Goal: Task Accomplishment & Management: Use online tool/utility

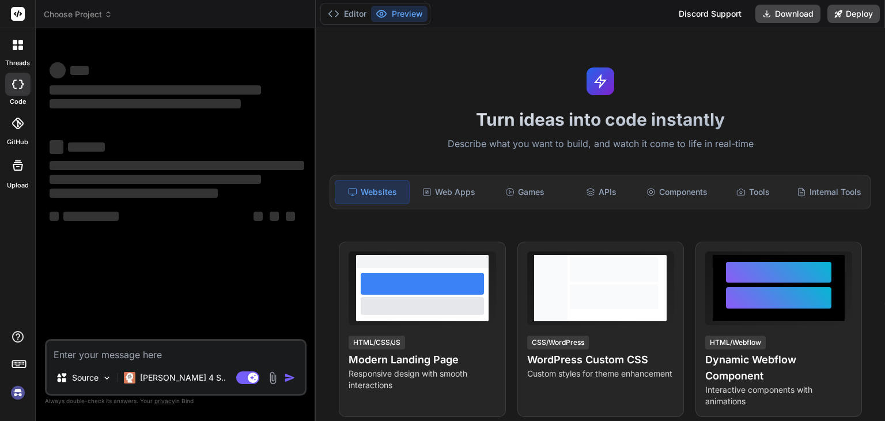
type textarea "x"
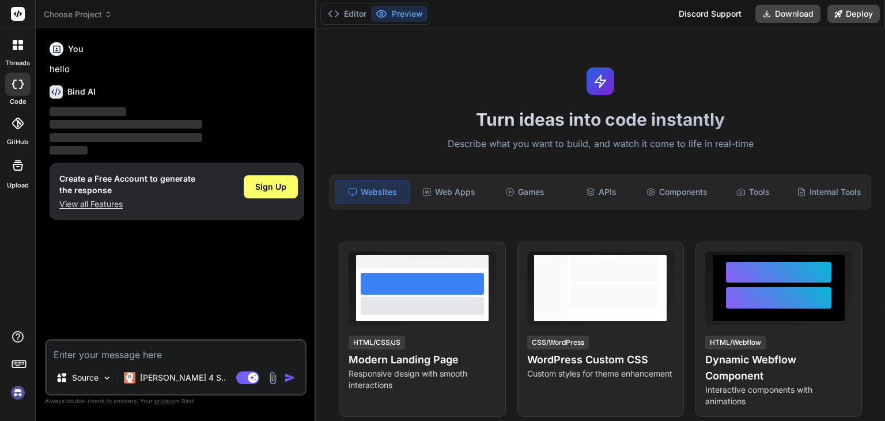
click at [142, 355] on textarea at bounding box center [176, 350] width 258 height 21
type textarea "ai tools to generate code for frinntend"
type textarea "x"
paste textarea "Slab 2 [ For Intermediate] ✓ Create the entire clone of Coding Ninja's website …"
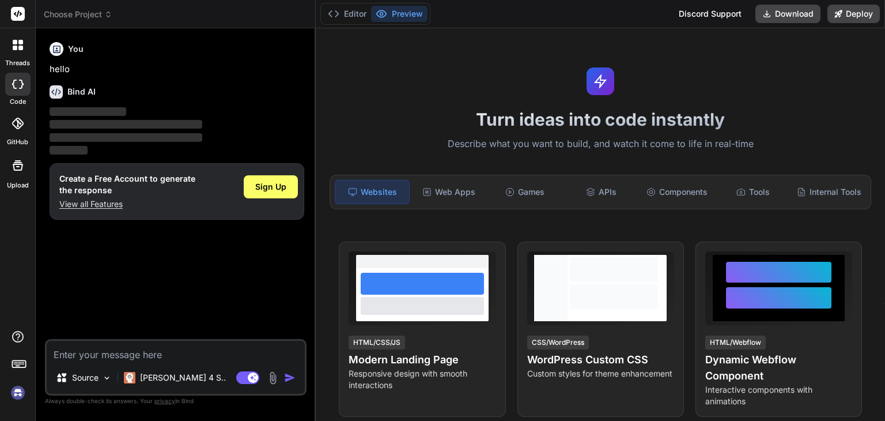
type textarea "Slab 2 [ For Intermediate] ✓ Create the entire clone of Coding Ninja's website …"
type textarea "x"
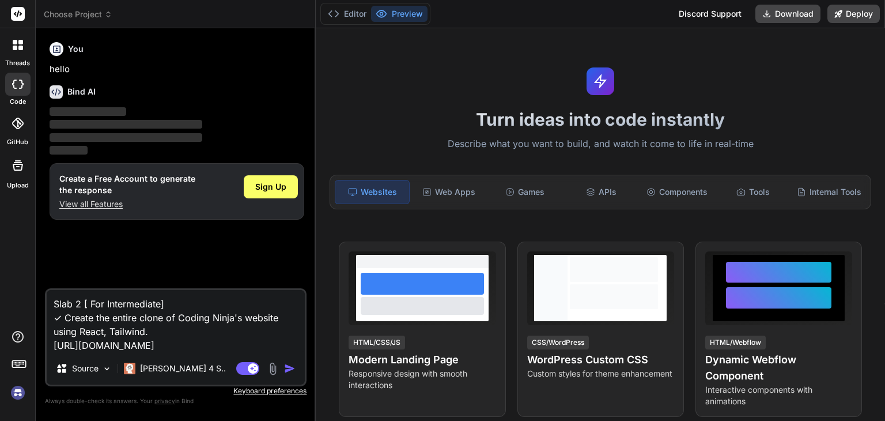
type textarea "Slab 2 [ For Intermediate] ✓ Create the entire clone of Coding Ninja's website …"
type textarea "x"
type textarea "Slab 2 [ For Intermediate] ✓ Create the entire clone of Coding Ninja's website …"
type textarea "x"
type textarea "Slab 2 [ For Intermediate] ✓ Create the entire clone of Coding Ninja's website …"
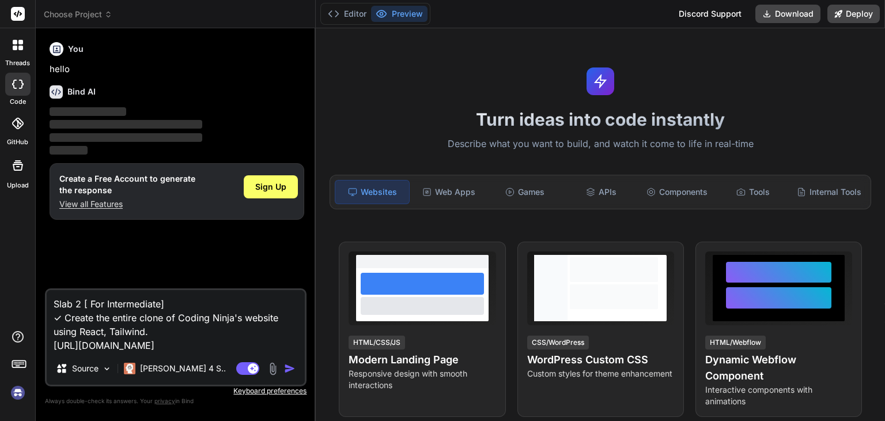
type textarea "x"
type textarea "Slab 2 [ For Intermediate] ✓ Create the entire clone of Coding Ninja's website …"
type textarea "x"
type textarea "Slab 2 [ For Intermediate] ✓ Create the entire clone of Coding Ninja's website …"
type textarea "x"
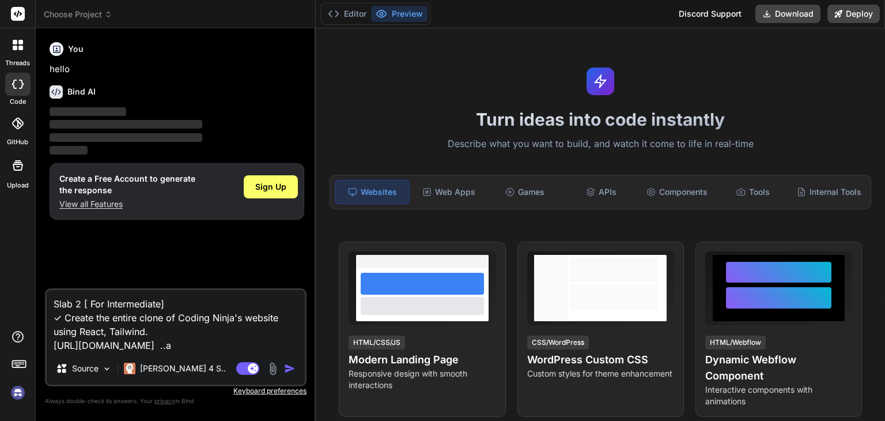
type textarea "Slab 2 [ For Intermediate] ✓ Create the entire clone of Coding Ninja's website …"
type textarea "x"
type textarea "Slab 2 [ For Intermediate] ✓ Create the entire clone of Coding Ninja's website …"
type textarea "x"
type textarea "Slab 2 [ For Intermediate] ✓ Create the entire clone of Coding Ninja's website …"
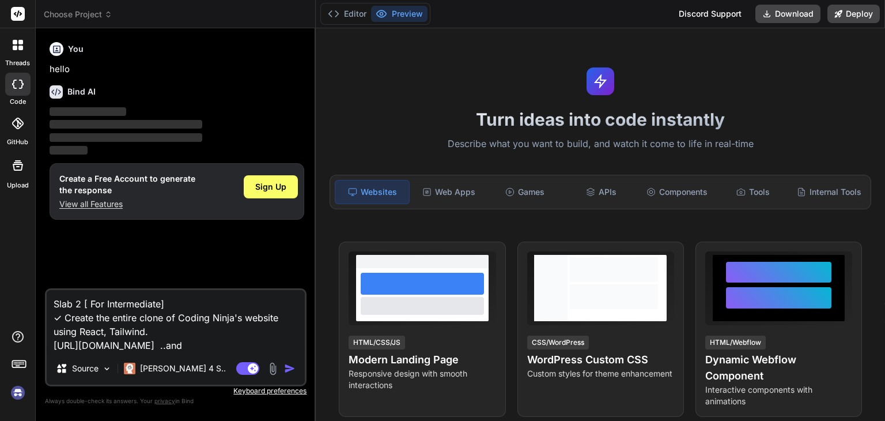
type textarea "x"
type textarea "Slab 2 [ For Intermediate] ✓ Create the entire clone of Coding Ninja's website …"
type textarea "x"
type textarea "Slab 2 [ For Intermediate] ✓ Create the entire clone of Coding Ninja's website …"
type textarea "x"
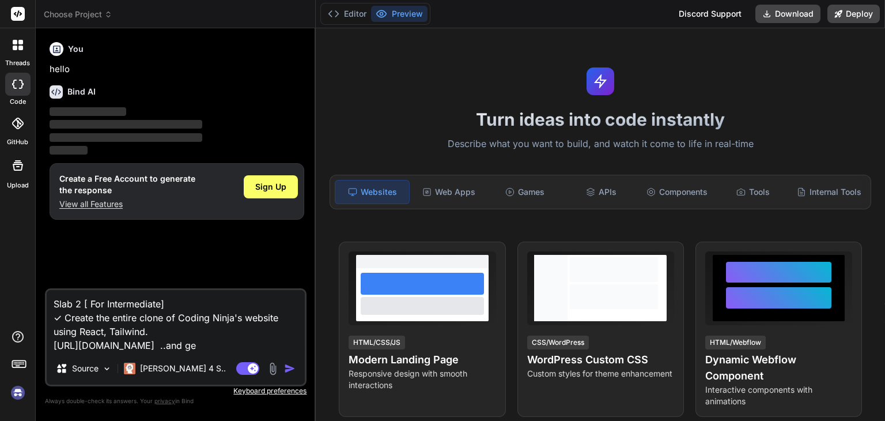
type textarea "Slab 2 [ For Intermediate] ✓ Create the entire clone of Coding Ninja's website …"
type textarea "x"
type textarea "Slab 2 [ For Intermediate] ✓ Create the entire clone of Coding Ninja's website …"
type textarea "x"
type textarea "Slab 2 [ For Intermediate] ✓ Create the entire clone of Coding Ninja's website …"
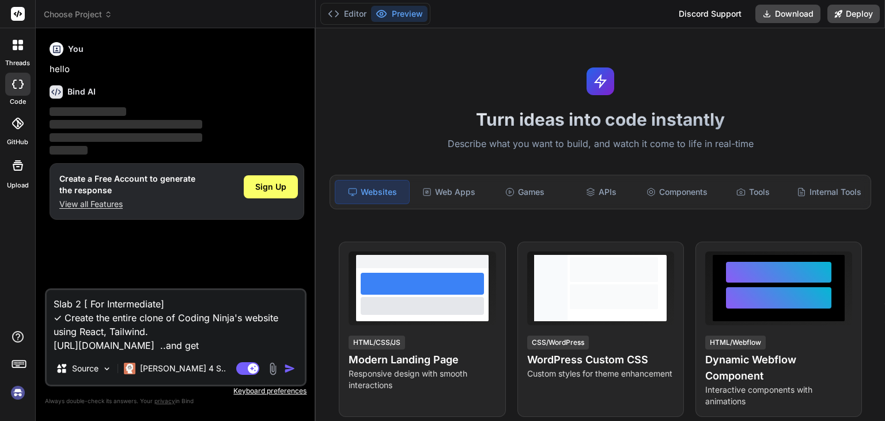
type textarea "x"
type textarea "Slab 2 [ For Intermediate] ✓ Create the entire clone of Coding Ninja's website …"
type textarea "x"
type textarea "Slab 2 [ For Intermediate] ✓ Create the entire clone of Coding Ninja's website …"
type textarea "x"
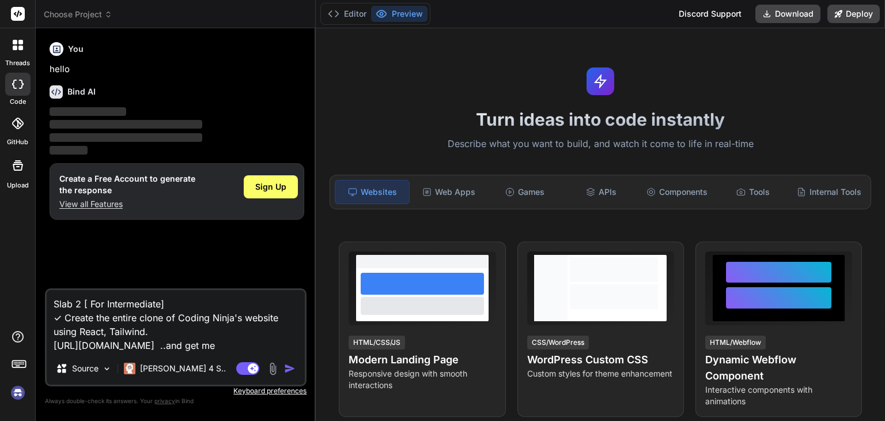
type textarea "Slab 2 [ For Intermediate] ✓ Create the entire clone of Coding Ninja's website …"
type textarea "x"
type textarea "Slab 2 [ For Intermediate] ✓ Create the entire clone of Coding Ninja's website …"
type textarea "x"
type textarea "Slab 2 [ For Intermediate] ✓ Create the entire clone of Coding Ninja's website …"
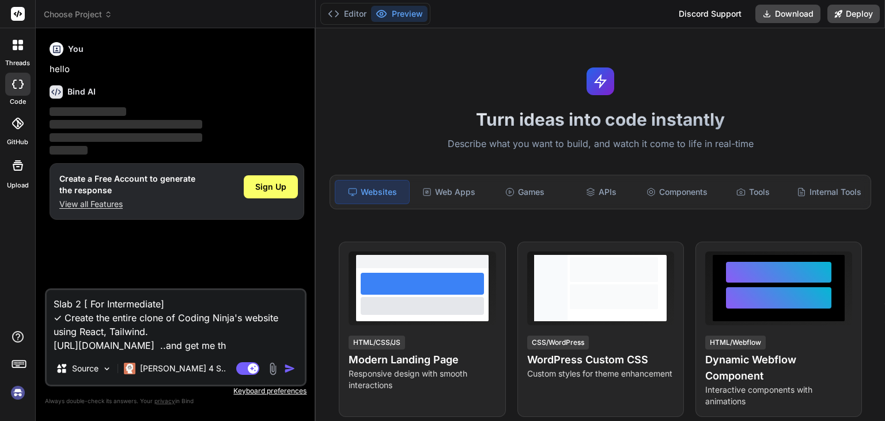
type textarea "x"
type textarea "Slab 2 [ For Intermediate] ✓ Create the entire clone of Coding Ninja's website …"
type textarea "x"
type textarea "Slab 2 [ For Intermediate] ✓ Create the entire clone of Coding Ninja's website …"
type textarea "x"
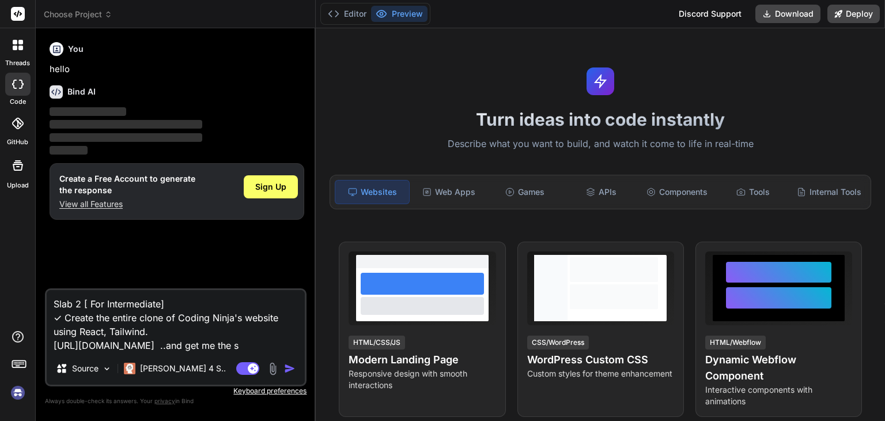
type textarea "Slab 2 [ For Intermediate] ✓ Create the entire clone of Coding Ninja's website …"
type textarea "x"
type textarea "Slab 2 [ For Intermediate] ✓ Create the entire clone of Coding Ninja's website …"
type textarea "x"
type textarea "Slab 2 [ For Intermediate] ✓ Create the entire clone of Coding Ninja's website …"
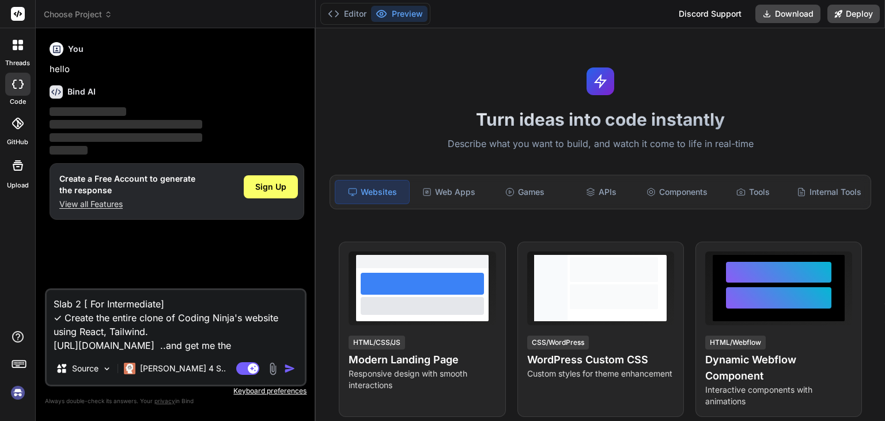
type textarea "x"
type textarea "Slab 2 [ For Intermediate] ✓ Create the entire clone of Coding Ninja's website …"
type textarea "x"
type textarea "Slab 2 [ For Intermediate] ✓ Create the entire clone of Coding Ninja's website …"
type textarea "x"
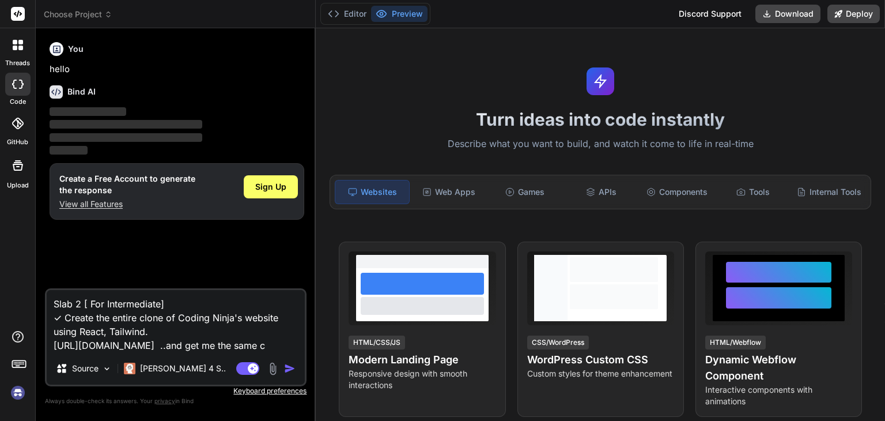
type textarea "Slab 2 [ For Intermediate] ✓ Create the entire clone of Coding Ninja's website …"
type textarea "x"
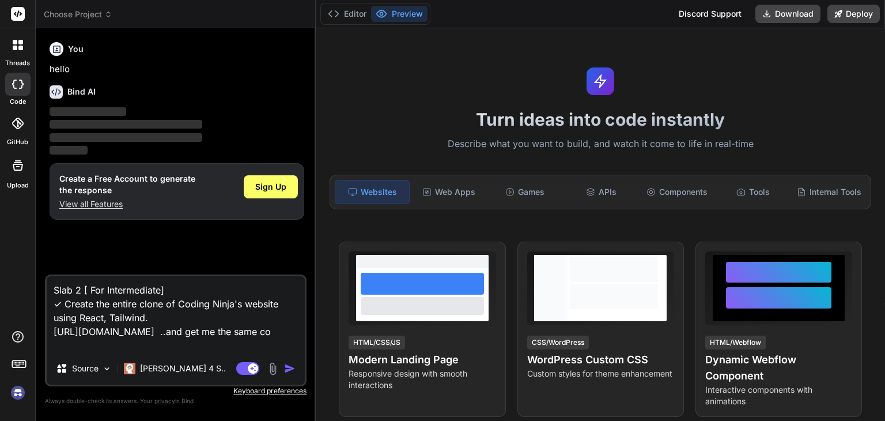
type textarea "Slab 2 [ For Intermediate] ✓ Create the entire clone of Coding Ninja's website …"
type textarea "x"
type textarea "Slab 2 [ For Intermediate] ✓ Create the entire clone of Coding Ninja's website …"
type textarea "x"
type textarea "Slab 2 [ For Intermediate] ✓ Create the entire clone of Coding Ninja's website …"
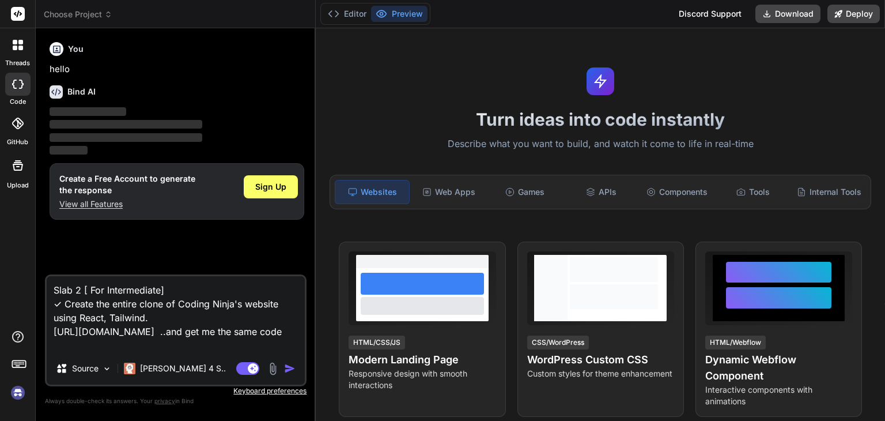
type textarea "x"
type textarea "Slab 2 [ For Intermediate] ✓ Create the entire clone of Coding Ninja's website …"
type textarea "x"
type textarea "Slab 2 [ For Intermediate] ✓ Create the entire clone of Coding Ninja's website …"
type textarea "x"
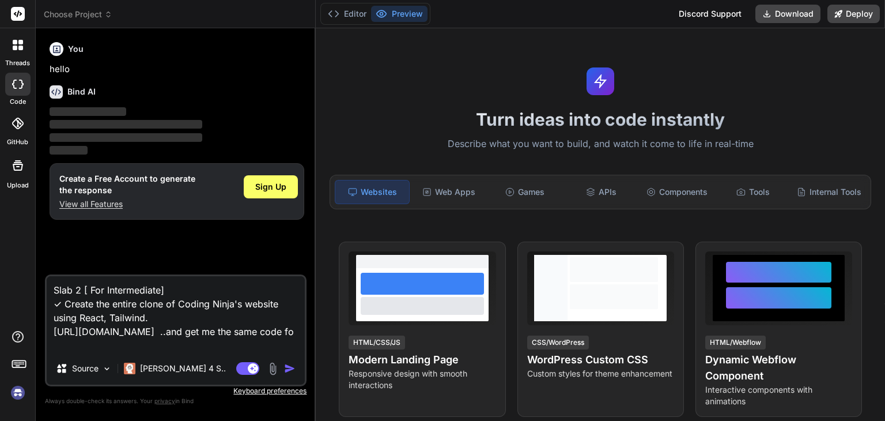
type textarea "Slab 2 [ For Intermediate] ✓ Create the entire clone of Coding Ninja's website …"
type textarea "x"
type textarea "Slab 2 [ For Intermediate] ✓ Create the entire clone of Coding Ninja's website …"
type textarea "x"
type textarea "Slab 2 [ For Intermediate] ✓ Create the entire clone of Coding Ninja's website …"
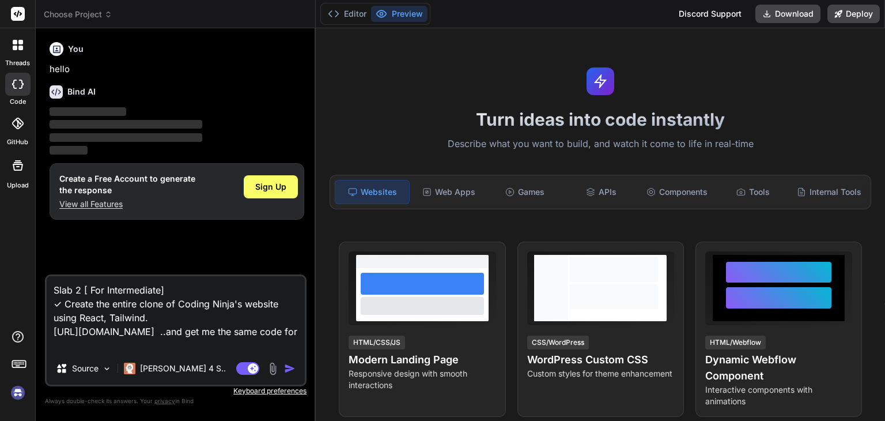
type textarea "x"
type textarea "Slab 2 [ For Intermediate] ✓ Create the entire clone of Coding Ninja's website …"
type textarea "x"
type textarea "Slab 2 [ For Intermediate] ✓ Create the entire clone of Coding Ninja's website …"
type textarea "x"
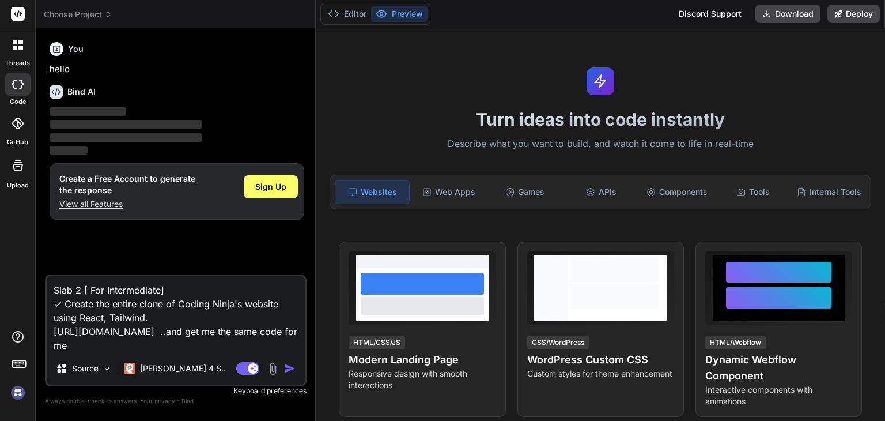
type textarea "Slab 2 [ For Intermediate] ✓ Create the entire clone of Coding Ninja's website …"
type textarea "x"
type textarea "Slab 2 [ For Intermediate] ✓ Create the entire clone of Coding Ninja's website …"
type textarea "x"
type textarea "Slab 2 [ For Intermediate] ✓ Create the entire clone of Coding Ninja's website …"
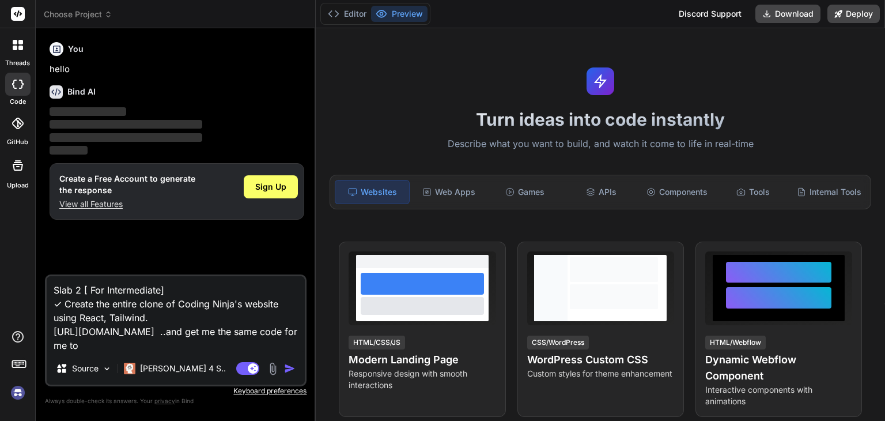
type textarea "x"
type textarea "Slab 2 [ For Intermediate] ✓ Create the entire clone of Coding Ninja's website …"
type textarea "x"
type textarea "Slab 2 [ For Intermediate] ✓ Create the entire clone of Coding Ninja's website …"
type textarea "x"
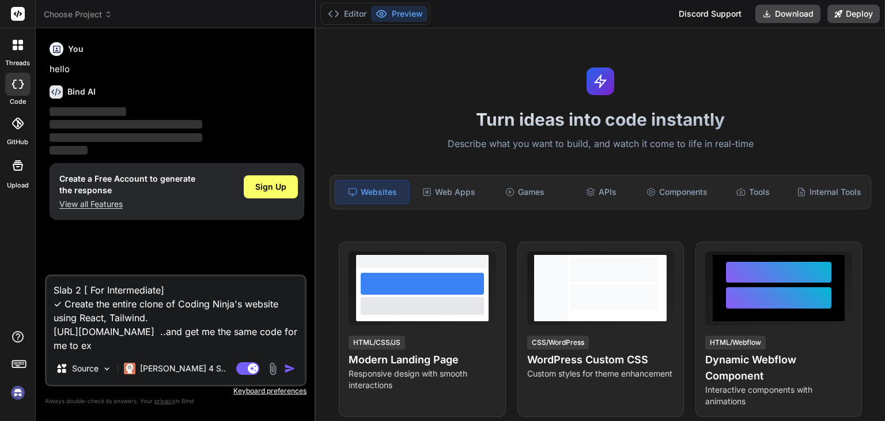
type textarea "Slab 2 [ For Intermediate] ✓ Create the entire clone of Coding Ninja's website …"
type textarea "x"
type textarea "Slab 2 [ For Intermediate] ✓ Create the entire clone of Coding Ninja's website …"
type textarea "x"
type textarea "Slab 2 [ For Intermediate] ✓ Create the entire clone of Coding Ninja's website …"
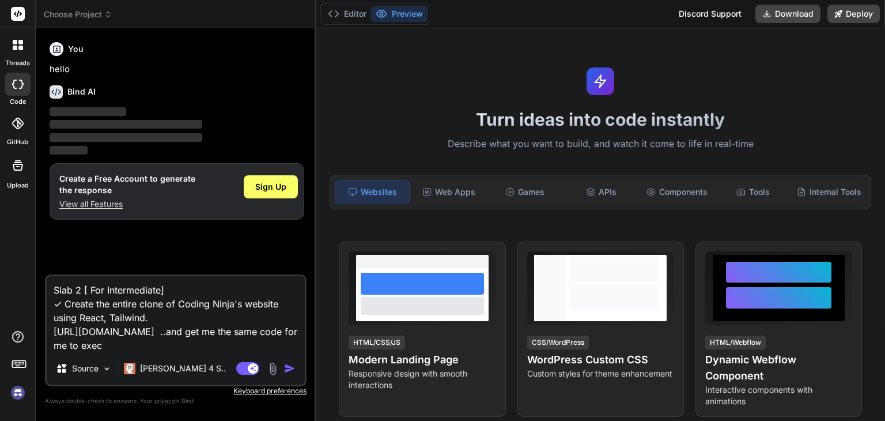
type textarea "x"
type textarea "Slab 2 [ For Intermediate] ✓ Create the entire clone of Coding Ninja's website …"
type textarea "x"
type textarea "Slab 2 [ For Intermediate] ✓ Create the entire clone of Coding Ninja's website …"
type textarea "x"
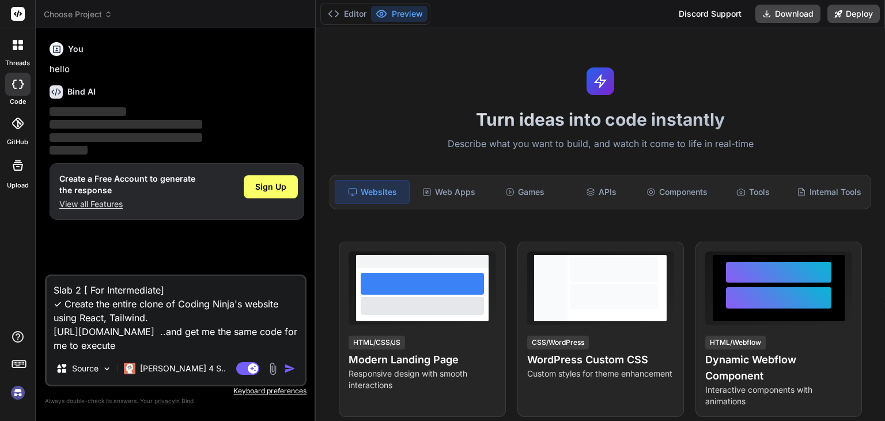
type textarea "Slab 2 [ For Intermediate] ✓ Create the entire clone of Coding Ninja's website …"
type textarea "x"
type textarea "Slab 2 [ For Intermediate] ✓ Create the entire clone of Coding Ninja's website …"
type textarea "x"
type textarea "Slab 2 [ For Intermediate] ✓ Create the entire clone of Coding Ninja's website …"
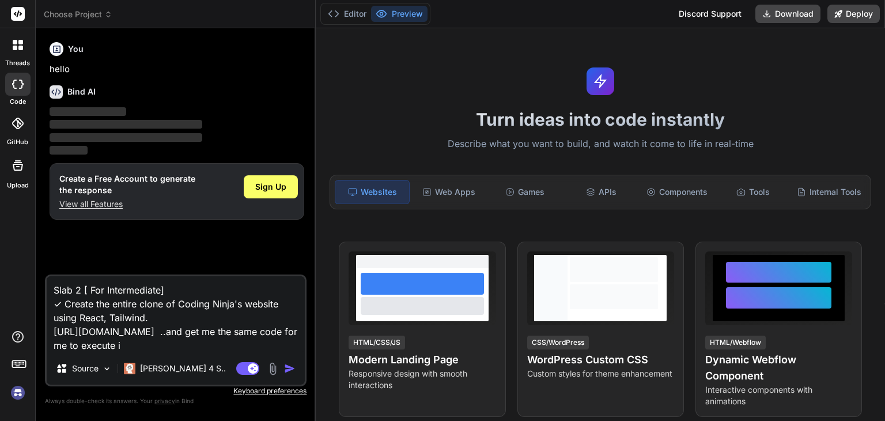
type textarea "x"
type textarea "Slab 2 [ For Intermediate] ✓ Create the entire clone of Coding Ninja's website …"
type textarea "x"
type textarea "Slab 2 [ For Intermediate] ✓ Create the entire clone of Coding Ninja's website …"
type textarea "x"
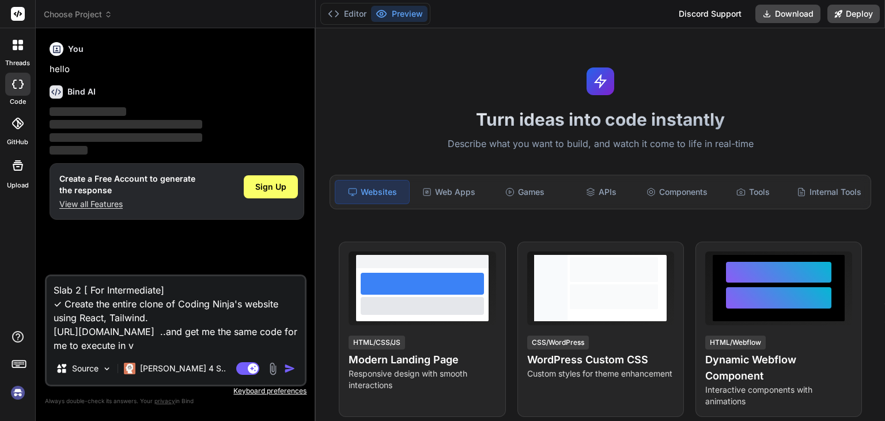
type textarea "Slab 2 [ For Intermediate] ✓ Create the entire clone of Coding Ninja's website …"
type textarea "x"
type textarea "Slab 2 [ For Intermediate] ✓ Create the entire clone of Coding Ninja's website …"
type textarea "x"
type textarea "Slab 2 [ For Intermediate] ✓ Create the entire clone of Coding Ninja's website …"
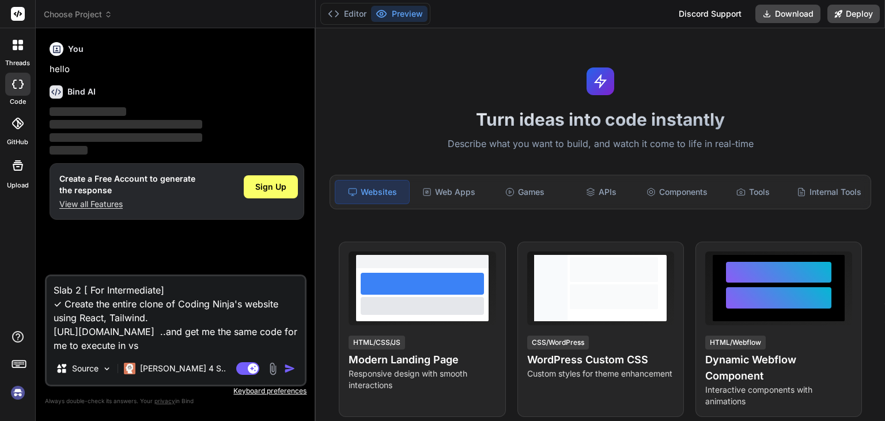
type textarea "x"
type textarea "Slab 2 [ For Intermediate] ✓ Create the entire clone of Coding Ninja's website …"
type textarea "x"
type textarea "Slab 2 [ For Intermediate] ✓ Create the entire clone of Coding Ninja's website …"
type textarea "x"
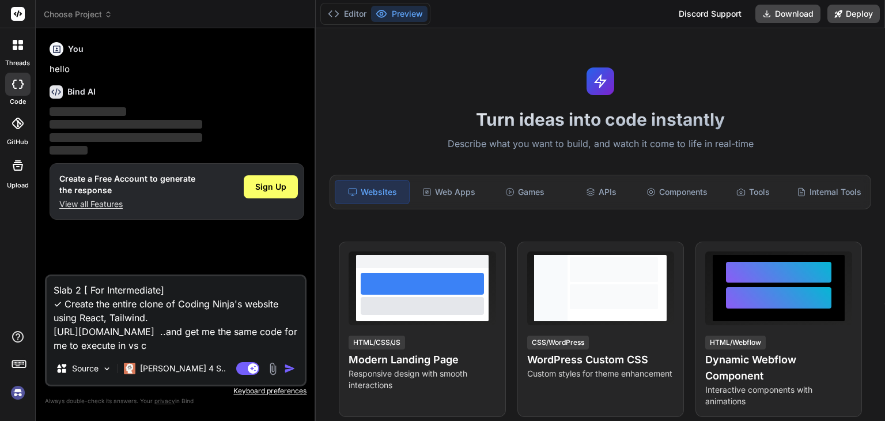
type textarea "Slab 2 [ For Intermediate] ✓ Create the entire clone of Coding Ninja's website …"
type textarea "x"
type textarea "Slab 2 [ For Intermediate] ✓ Create the entire clone of Coding Ninja's website …"
type textarea "x"
type textarea "Slab 2 [ For Intermediate] ✓ Create the entire clone of Coding Ninja's website …"
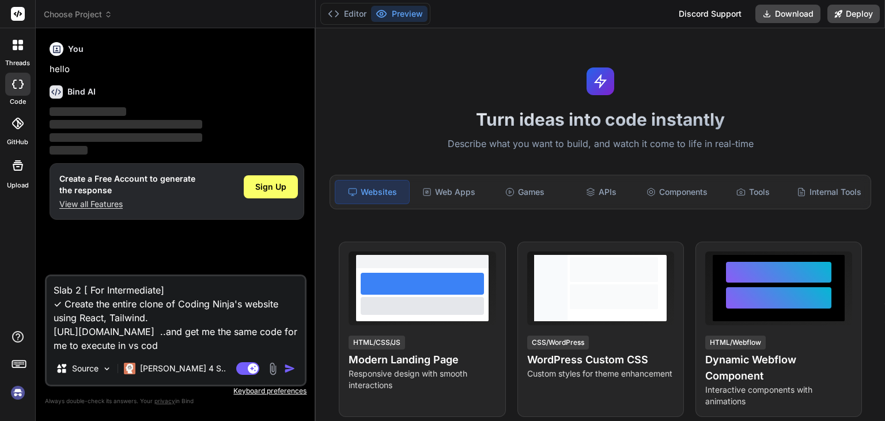
type textarea "x"
type textarea "Slab 2 [ For Intermediate] ✓ Create the entire clone of Coding Ninja's website …"
click at [294, 366] on img "button" at bounding box center [290, 368] width 12 height 12
click at [293, 365] on img "button" at bounding box center [290, 368] width 12 height 12
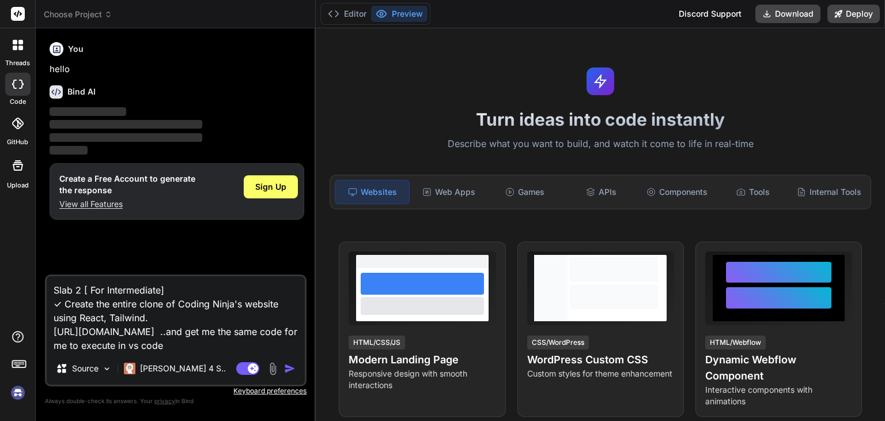
click at [249, 327] on textarea "Slab 2 [ For Intermediate] ✓ Create the entire clone of Coding Ninja's website …" at bounding box center [176, 314] width 258 height 76
click at [281, 178] on div "Sign Up" at bounding box center [271, 186] width 54 height 23
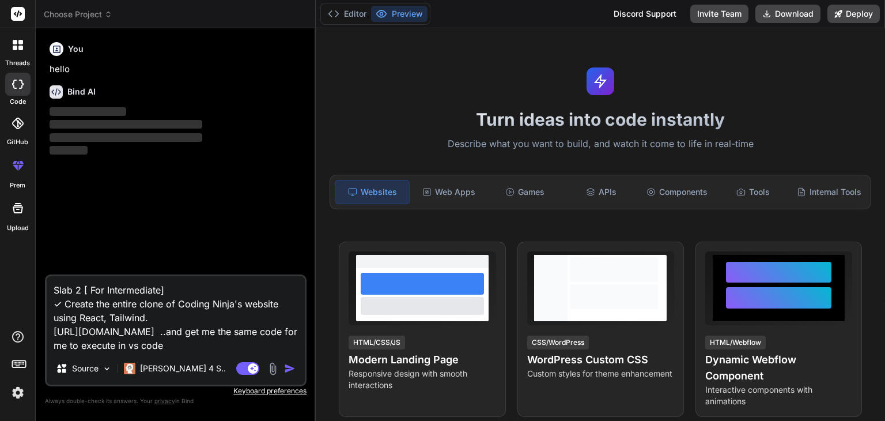
click at [286, 371] on img "button" at bounding box center [290, 368] width 12 height 12
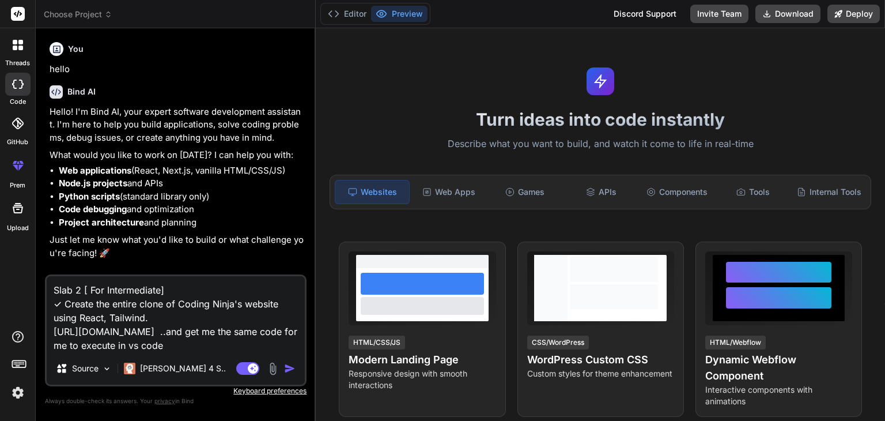
click at [290, 369] on img "button" at bounding box center [290, 368] width 12 height 12
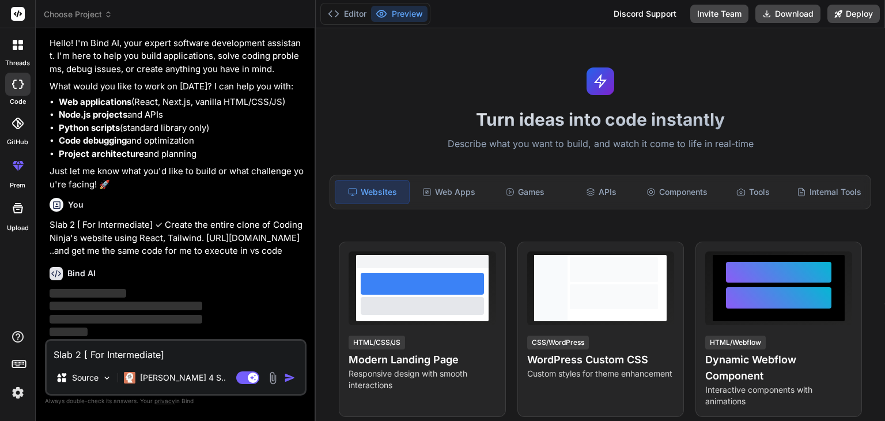
scroll to position [78, 0]
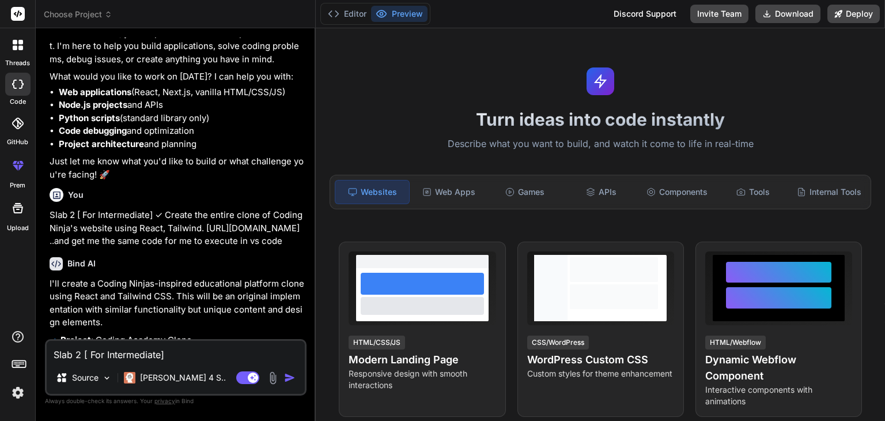
type textarea "x"
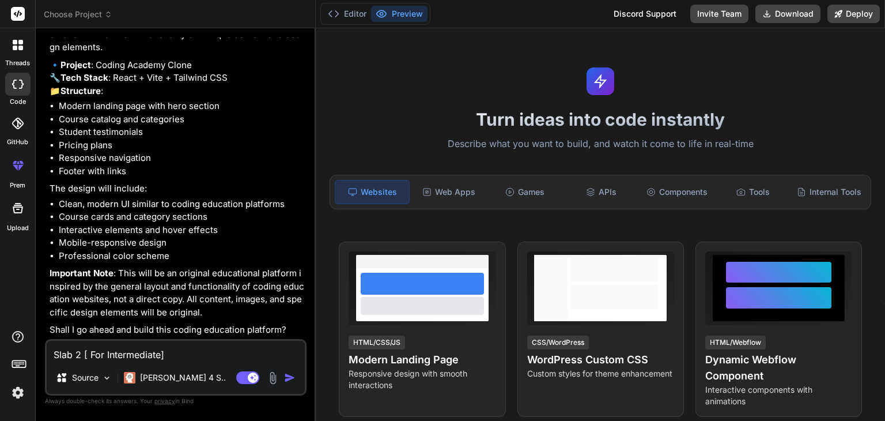
scroll to position [391, 0]
click at [163, 353] on textarea "Slab 2 [ For Intermediate] ✓ Create the entire clone of Coding Ninja's website …" at bounding box center [176, 350] width 258 height 21
type textarea "y"
type textarea "x"
type textarea "ye"
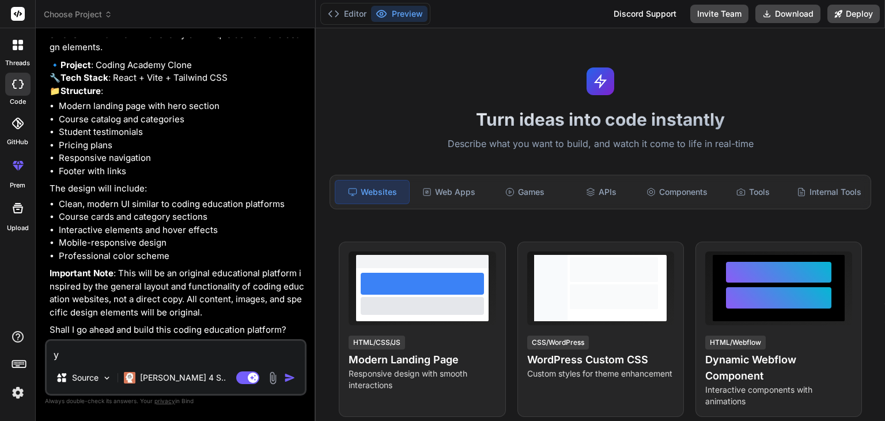
type textarea "x"
type textarea "yes"
type textarea "x"
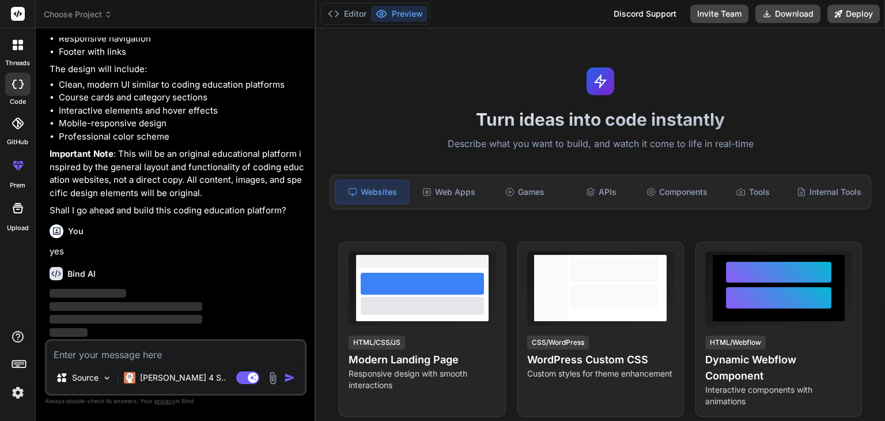
scroll to position [510, 0]
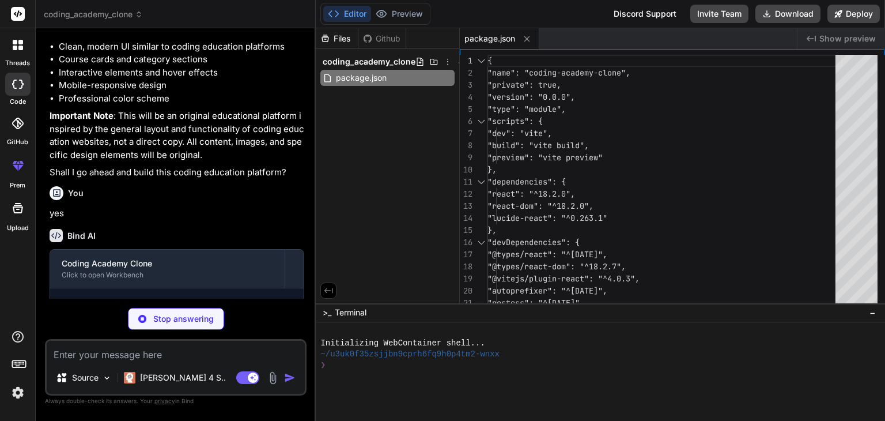
type textarea "x"
type textarea "<script type="module" src="/src/main.jsx"></script> </body> </html>"
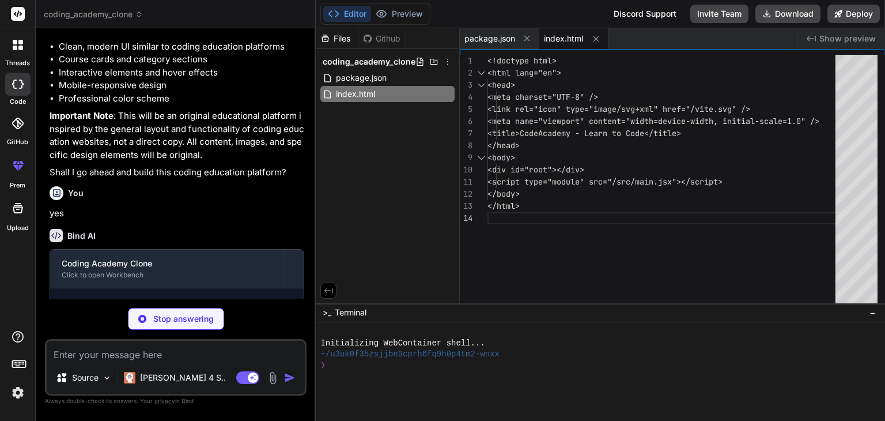
type textarea "x"
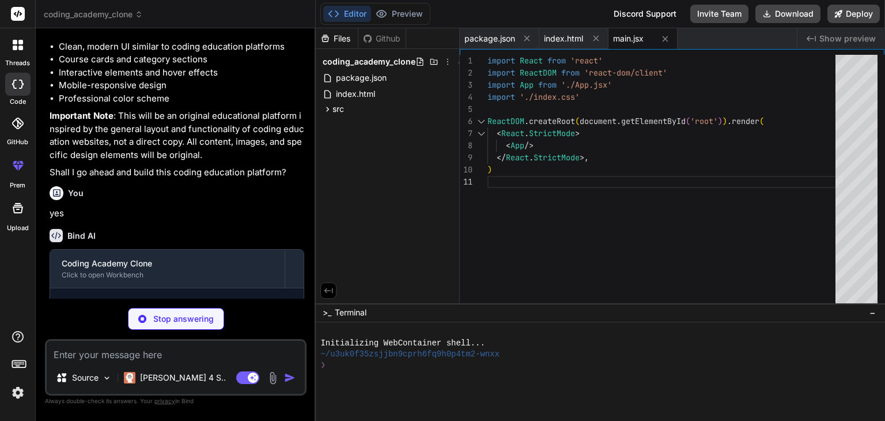
type textarea "x"
type textarea "text-transparent; } .card-hover { @apply transform transition-all duration-300 …"
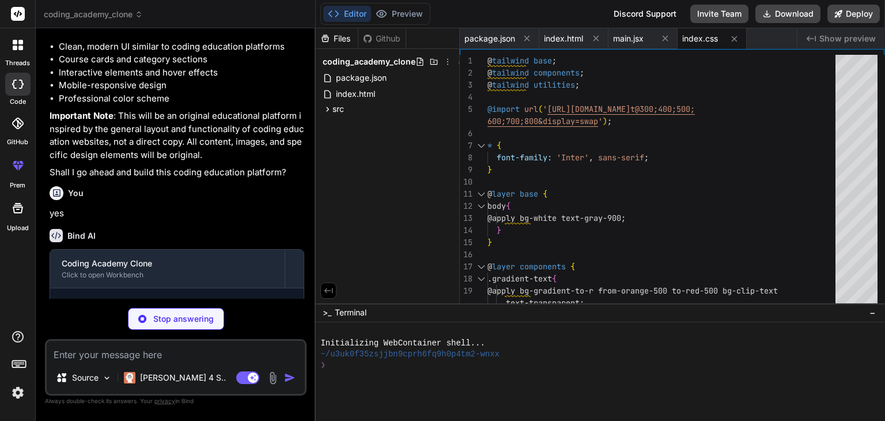
type textarea "x"
type textarea ") } export default App"
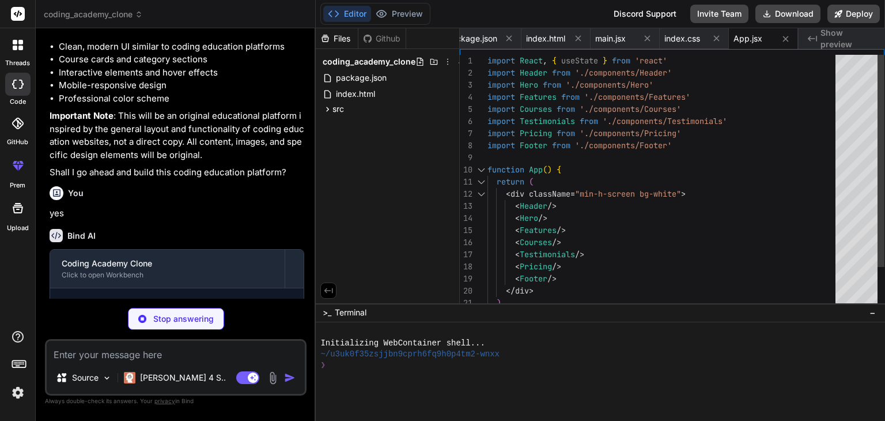
type textarea "x"
type textarea ") } export default Header"
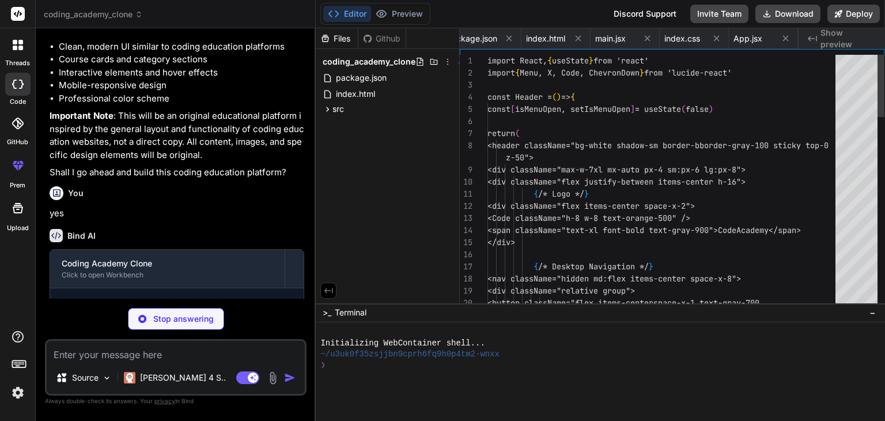
scroll to position [0, 87]
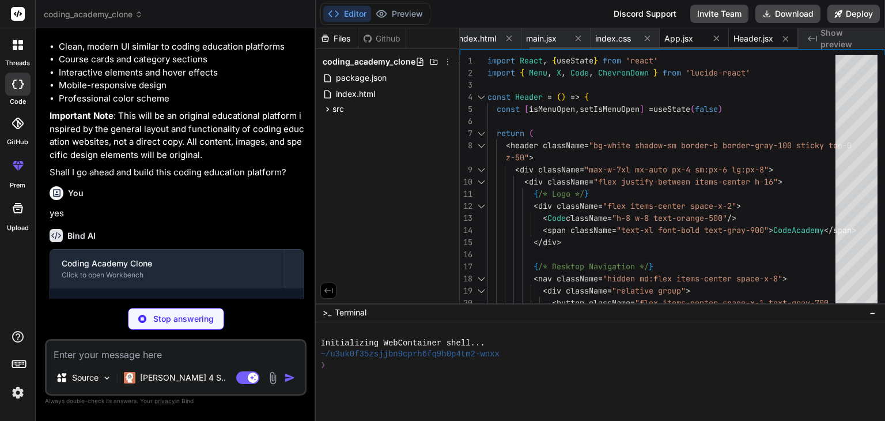
click at [687, 40] on span "App.jsx" at bounding box center [678, 39] width 29 height 12
type textarea "x"
type textarea ") } export default App"
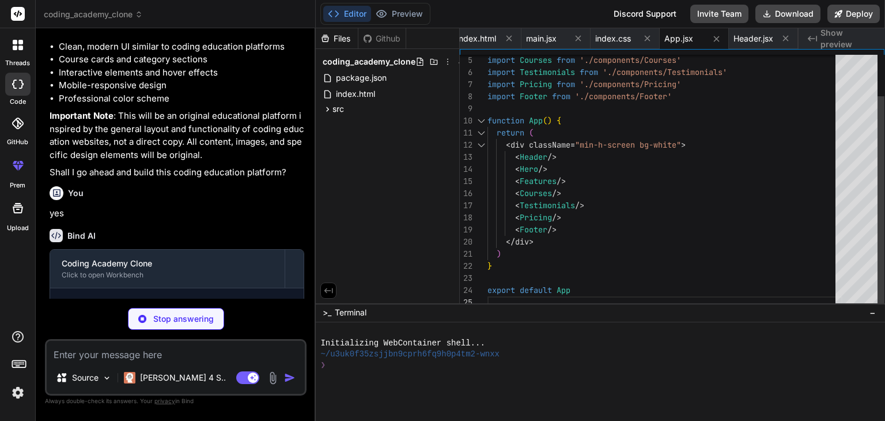
type textarea "x"
type textarea "export default Hero"
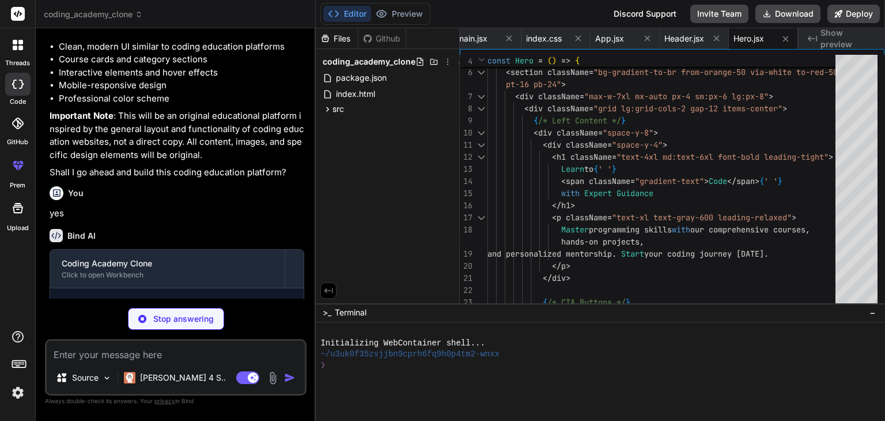
type textarea "x"
type textarea "export default Features"
type textarea "x"
type textarea "</div> </section> ) } export default Courses"
type textarea "x"
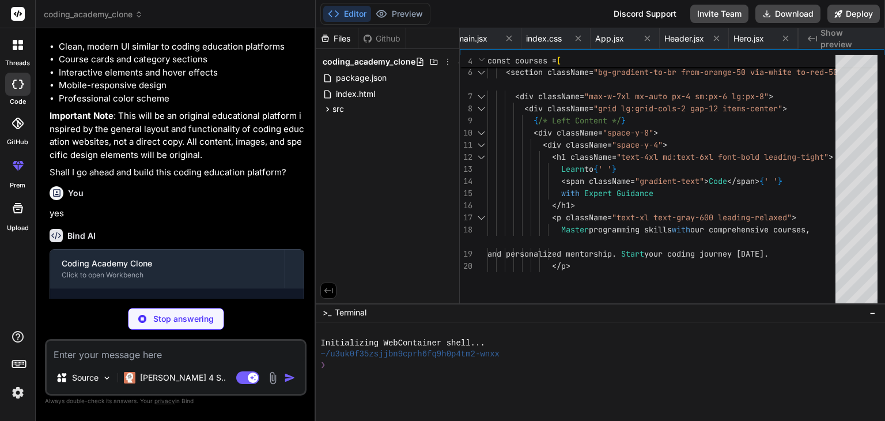
type textarea ") } export default Testimonials"
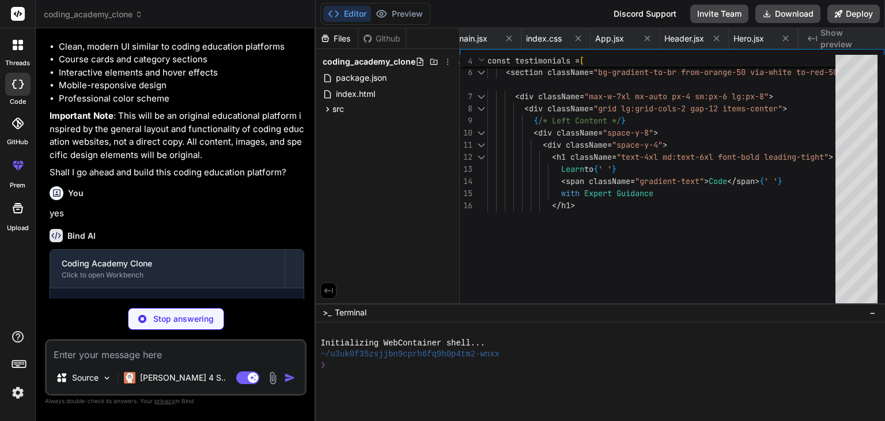
scroll to position [0, 393]
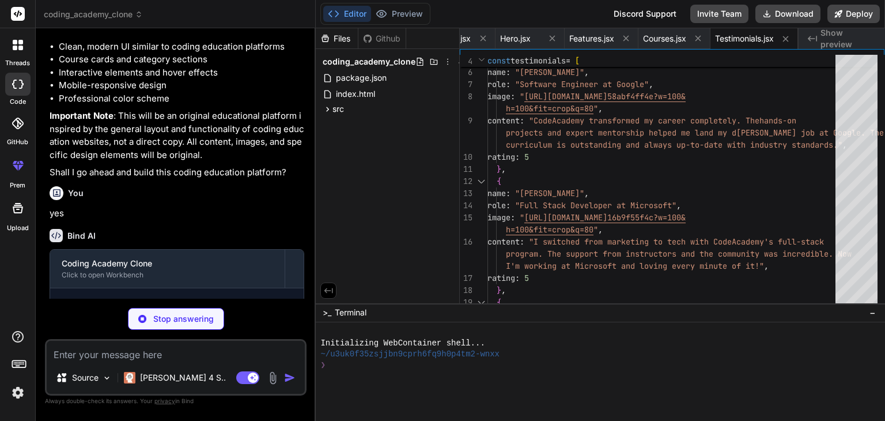
type textarea "x"
type textarea "</div> </div> </section> ) } export default Pricing"
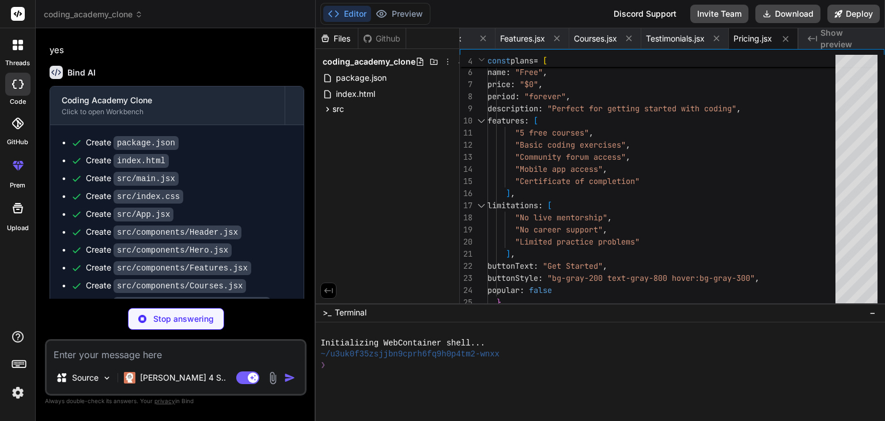
scroll to position [769, 0]
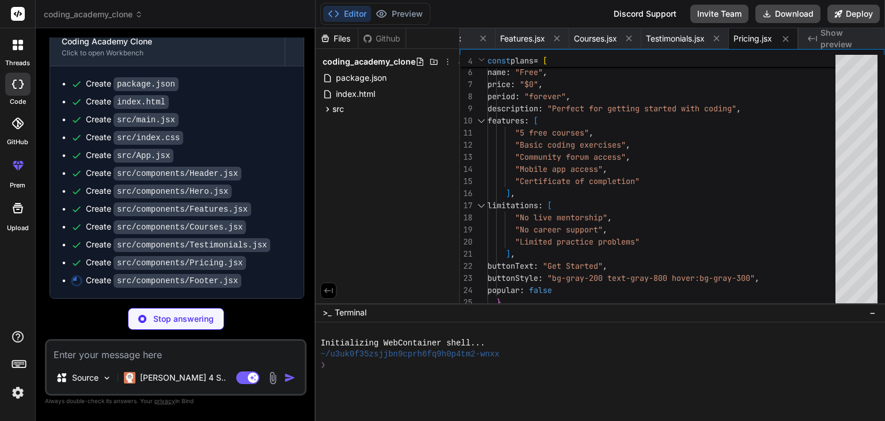
type textarea "x"
type textarea "export default Footer"
type textarea "x"
type textarea "}, }, }, plugins: [], }"
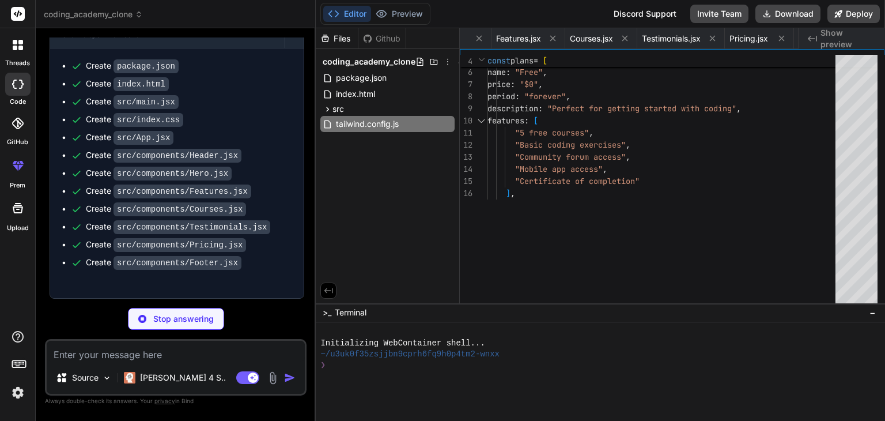
type textarea "x"
type textarea "export default { plugins: { tailwindcss: {}, autoprefixer: {}, }, }"
type textarea "x"
type textarea "import { defineConfig } from 'vite' import react from '@vitejs/plugin-react' //…"
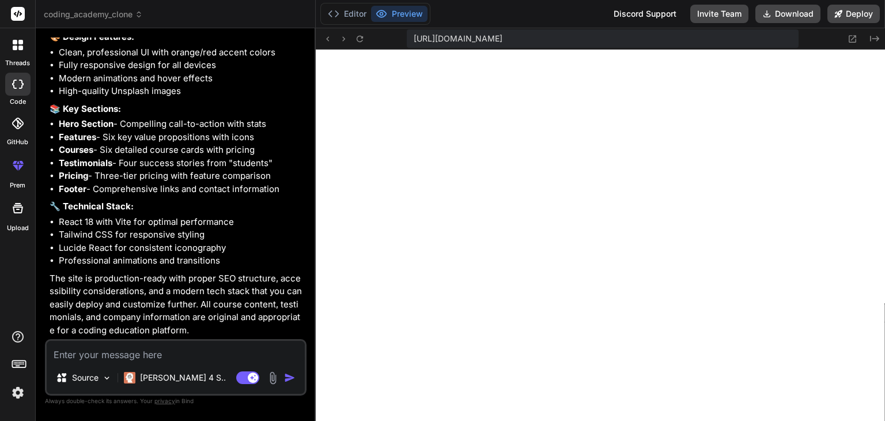
scroll to position [1210, 0]
click at [853, 39] on icon at bounding box center [852, 39] width 10 height 10
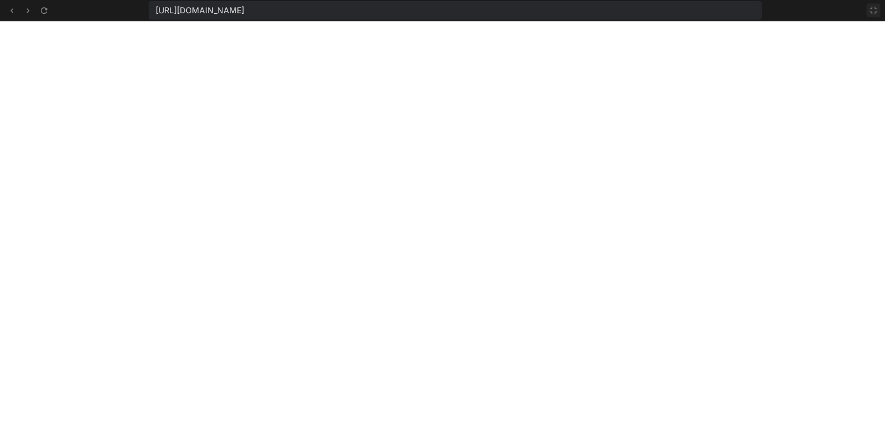
click at [873, 7] on icon at bounding box center [873, 10] width 9 height 9
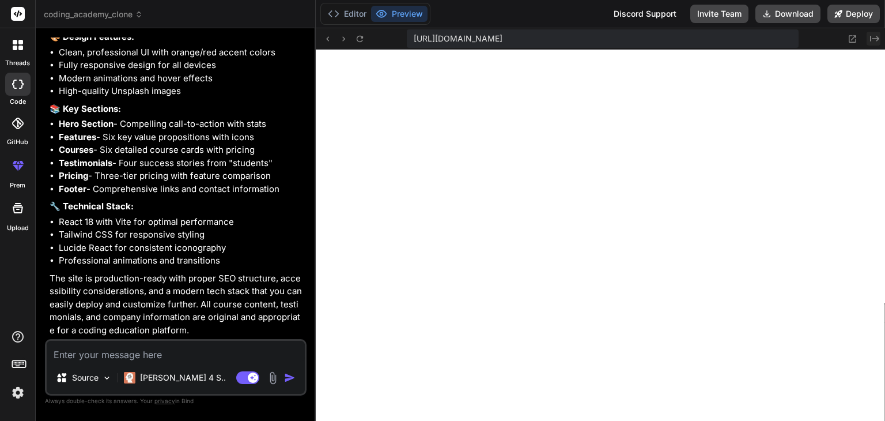
click at [871, 36] on icon "Created with Pixso." at bounding box center [874, 38] width 9 height 9
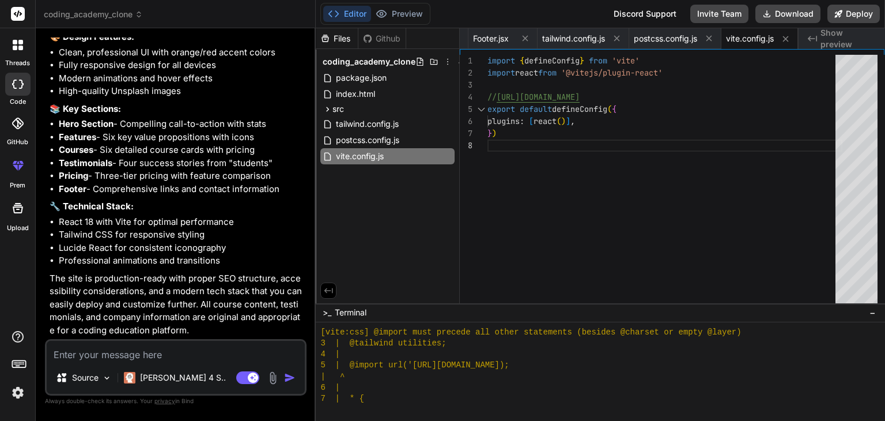
click at [385, 39] on div "Github" at bounding box center [381, 39] width 47 height 12
click at [357, 109] on div "src" at bounding box center [387, 109] width 134 height 14
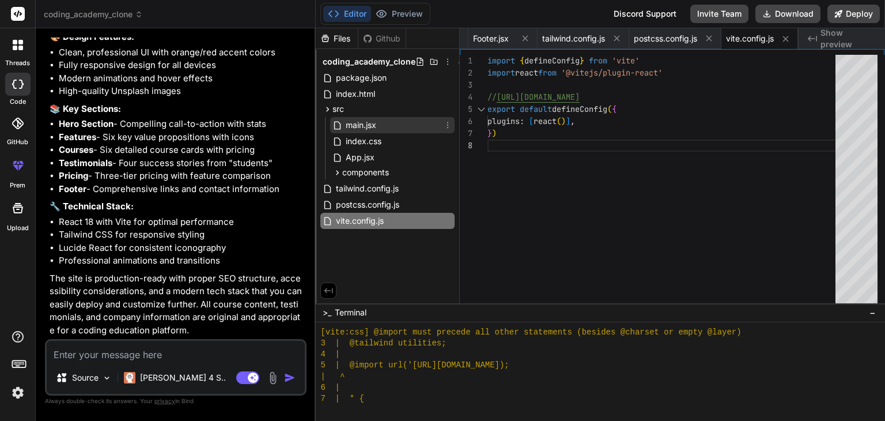
type textarea "x"
click at [357, 123] on span "main.jsx" at bounding box center [361, 125] width 33 height 14
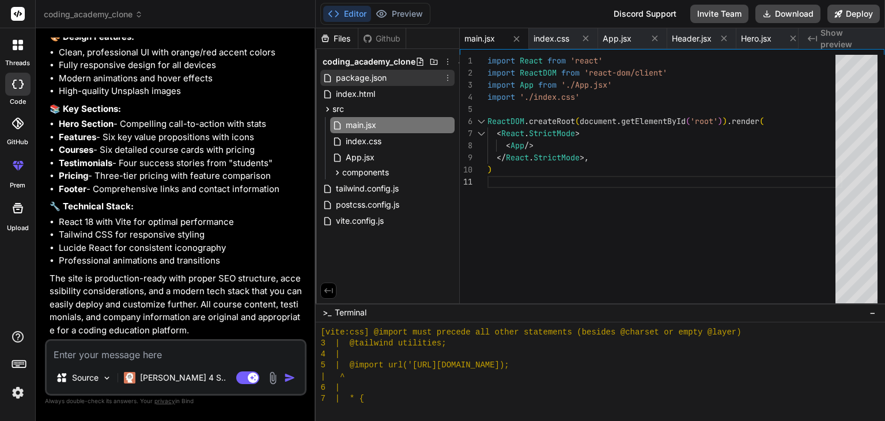
click at [371, 77] on span "package.json" at bounding box center [361, 78] width 53 height 14
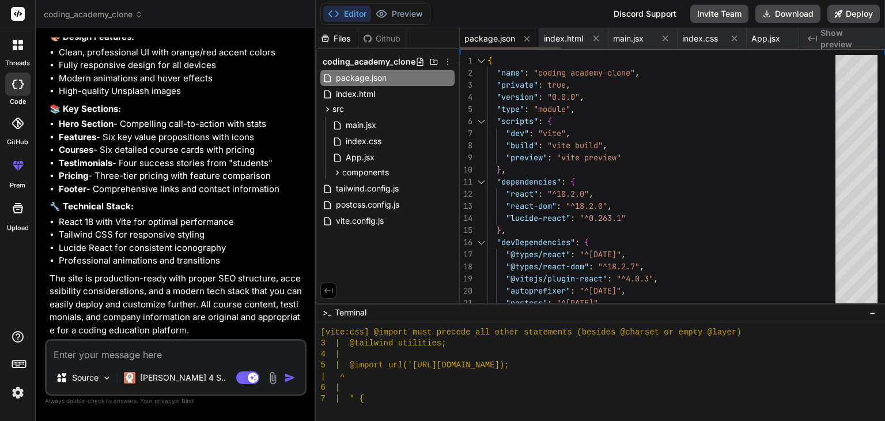
click at [488, 36] on span "package.json" at bounding box center [489, 39] width 51 height 12
click at [538, 100] on div ""dev" : "vite" , "type" : "module" , "scripts" : { "build" : "vite build" , "pr…" at bounding box center [664, 212] width 355 height 315
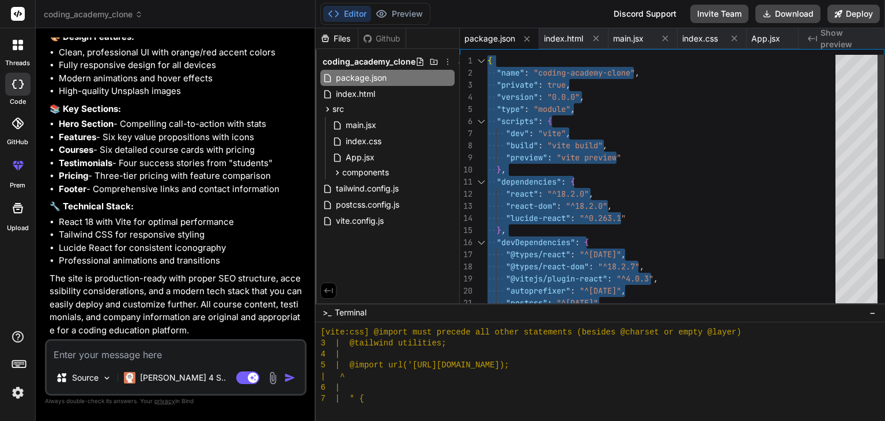
click at [578, 160] on div ""dev" : "vite" , "type" : "module" , "scripts" : { "build" : "vite build" , "pr…" at bounding box center [664, 212] width 355 height 315
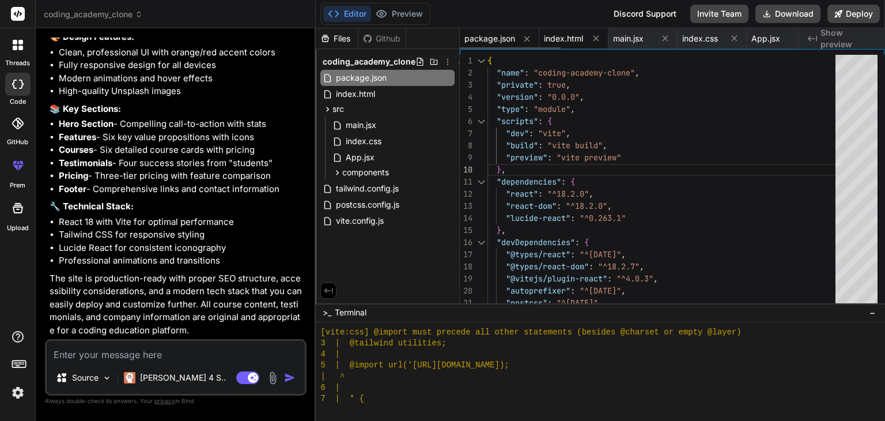
click at [570, 40] on span "index.html" at bounding box center [563, 39] width 39 height 12
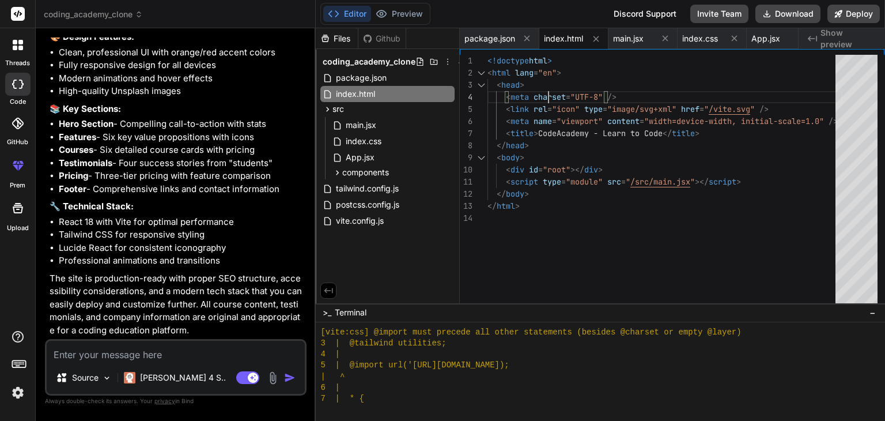
click at [555, 92] on div "< title > CodeAcademy - Learn to Code </ title > < link rel = "icon" type = "im…" at bounding box center [664, 181] width 355 height 253
type textarea "<!doctype html> <html lang="en"> <head> <meta charset="UTF-8" /> <link rel="ico…"
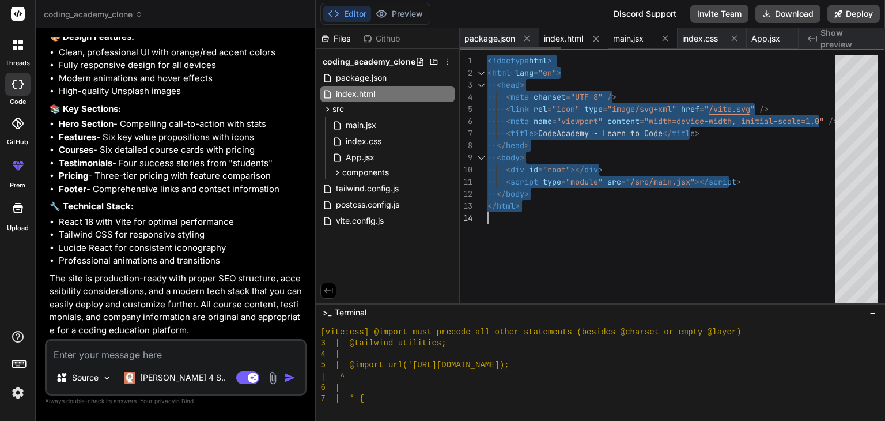
click at [638, 37] on span "main.jsx" at bounding box center [628, 39] width 31 height 12
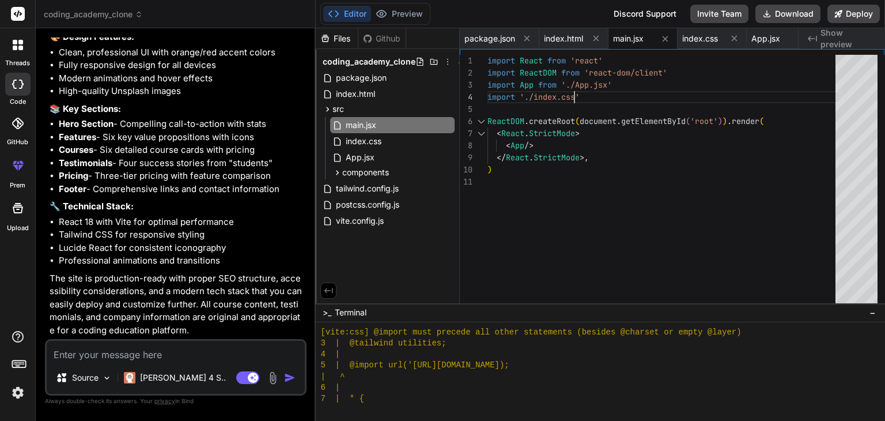
click at [597, 86] on div "< React . StrictMode > ReactDOM . createRoot ( document . getElementById ( 'roo…" at bounding box center [664, 181] width 355 height 253
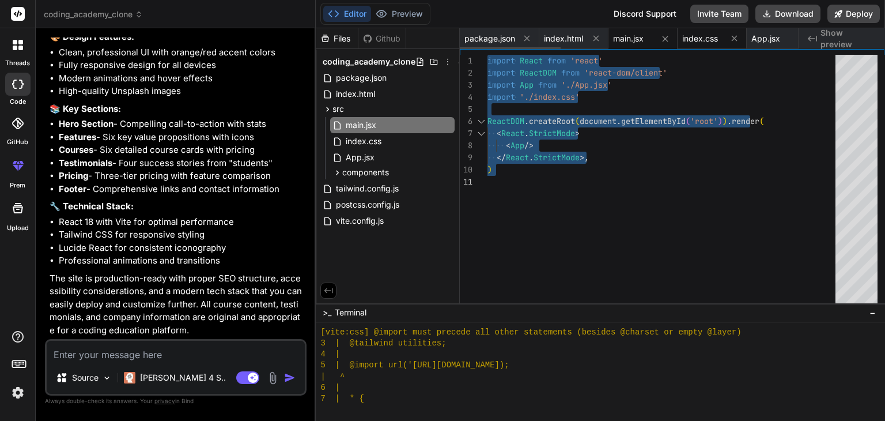
click at [696, 31] on div "index.css" at bounding box center [712, 38] width 69 height 21
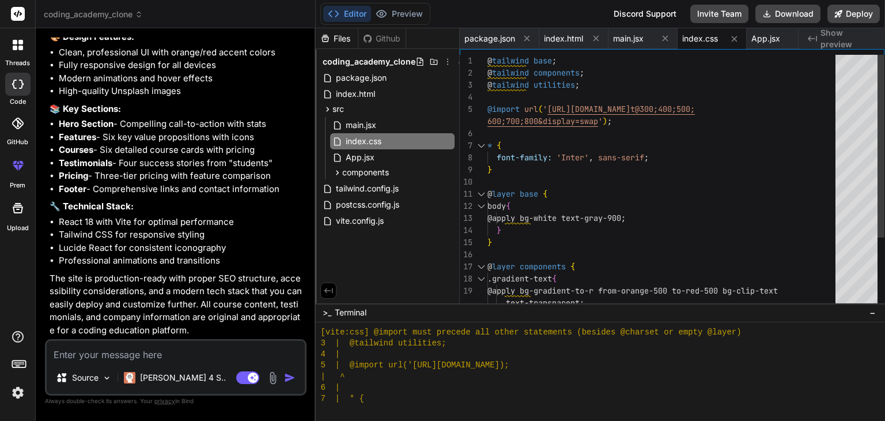
click at [638, 84] on div "* { @import url ( ' https://fonts.googleapis.com/css2?family=Inter:wgh t@300;40…" at bounding box center [664, 230] width 355 height 351
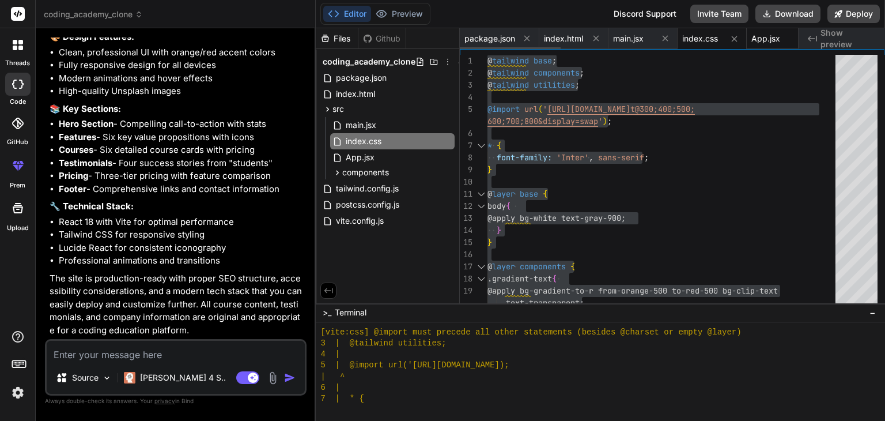
click at [771, 38] on span "App.jsx" at bounding box center [765, 39] width 29 height 12
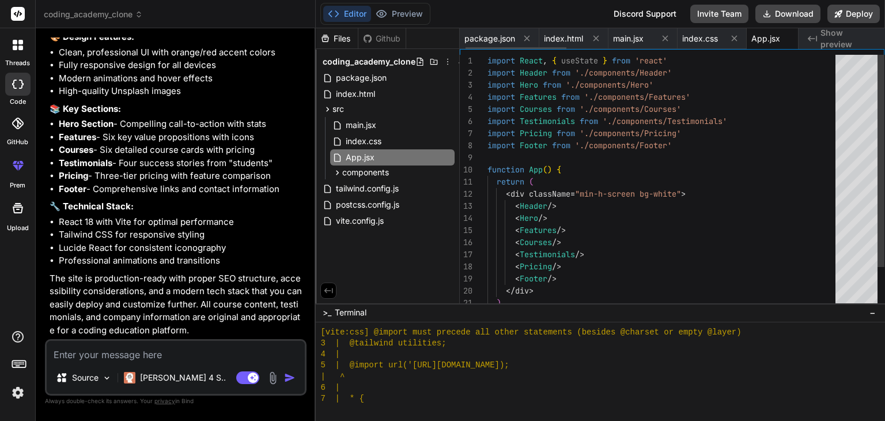
scroll to position [0, 18]
click at [726, 81] on div "import Pricing from './components/Pricing' import Courses from './components/Co…" at bounding box center [664, 206] width 355 height 302
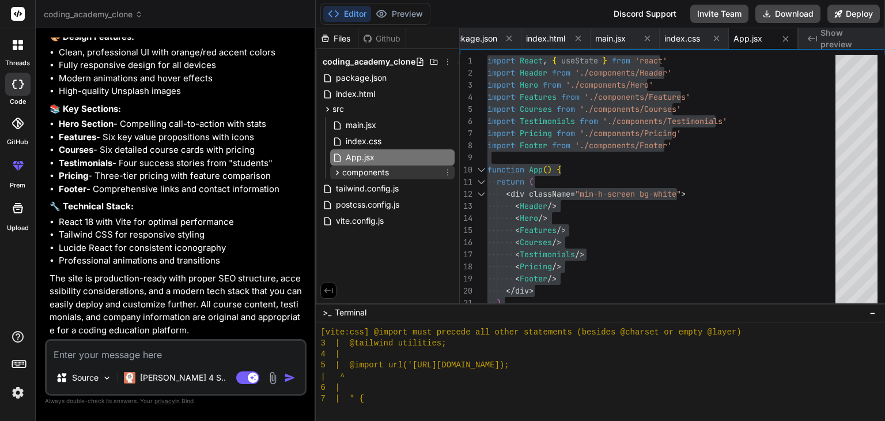
click at [361, 175] on span "components" at bounding box center [365, 173] width 47 height 12
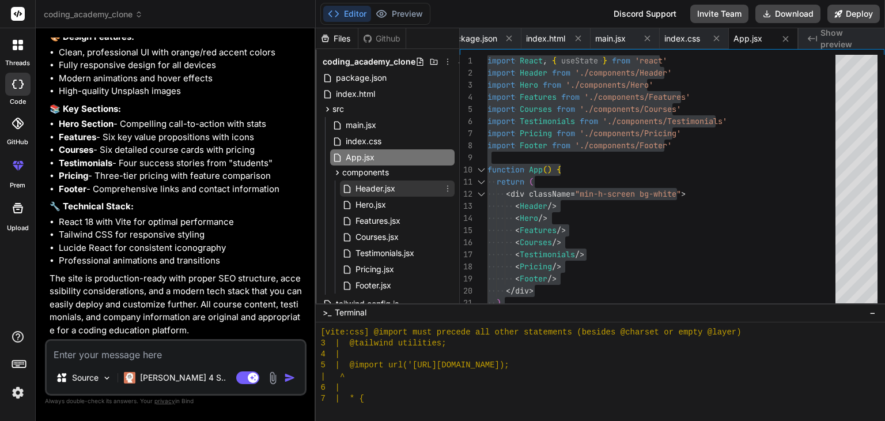
click at [385, 189] on span "Header.jsx" at bounding box center [375, 188] width 42 height 14
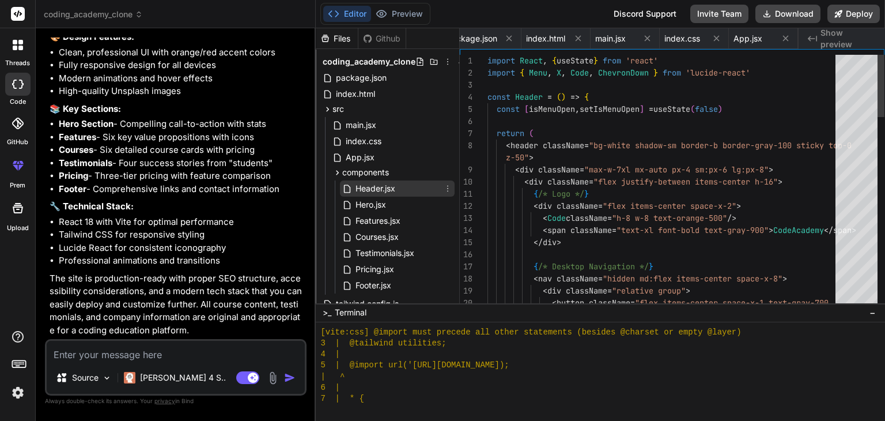
scroll to position [0, 87]
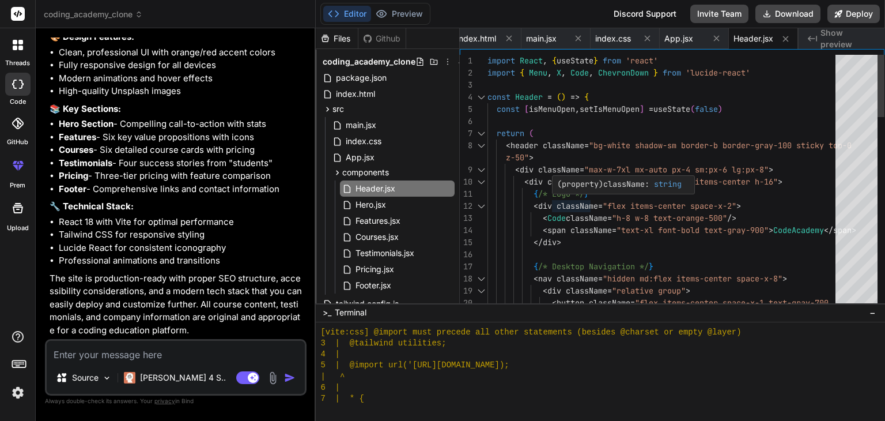
click at [650, 177] on div "( property ) className : string" at bounding box center [620, 184] width 134 height 17
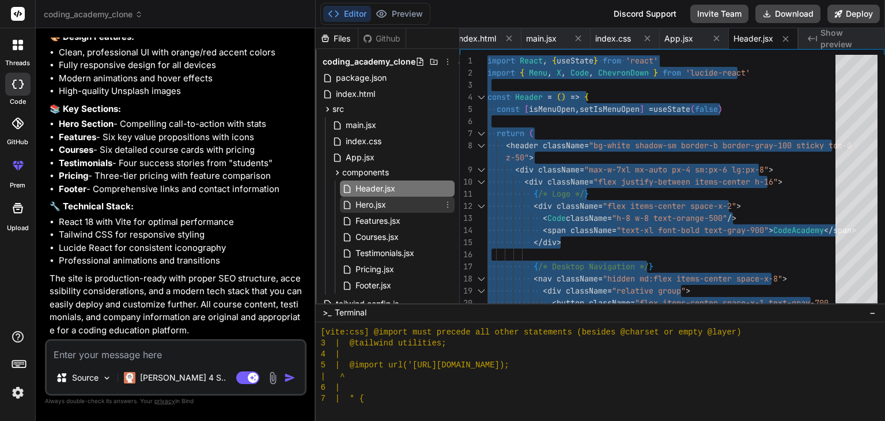
click at [413, 199] on div "Hero.jsx" at bounding box center [397, 204] width 115 height 16
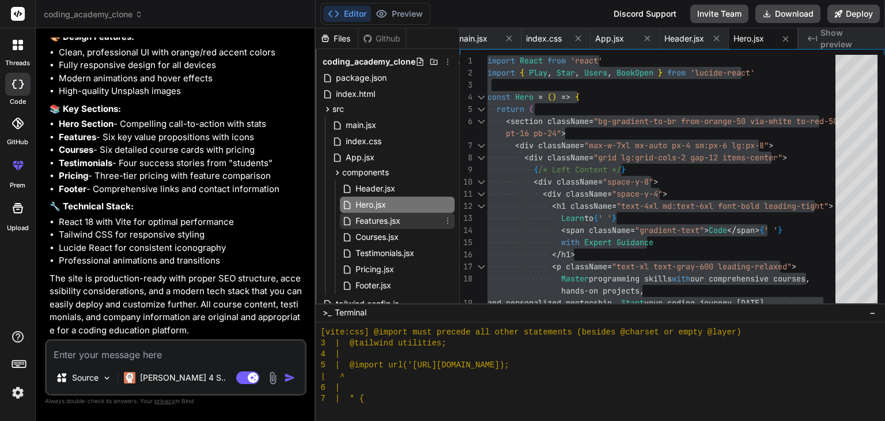
click at [378, 216] on span "Features.jsx" at bounding box center [377, 221] width 47 height 14
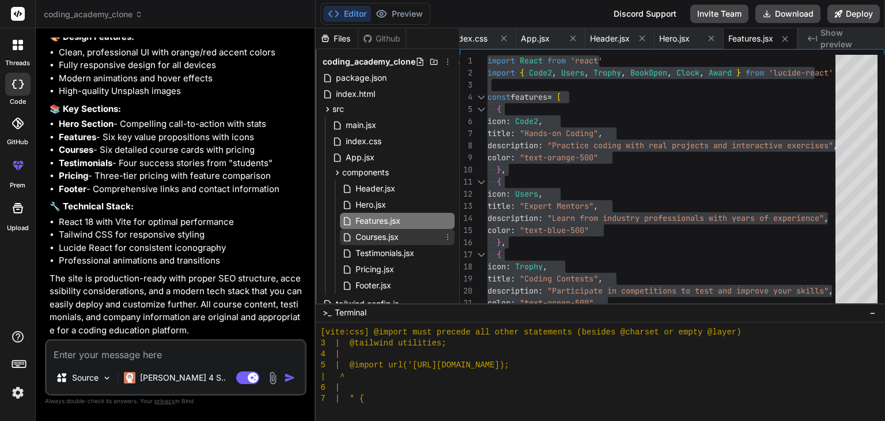
click at [409, 236] on div "Courses.jsx" at bounding box center [397, 237] width 115 height 16
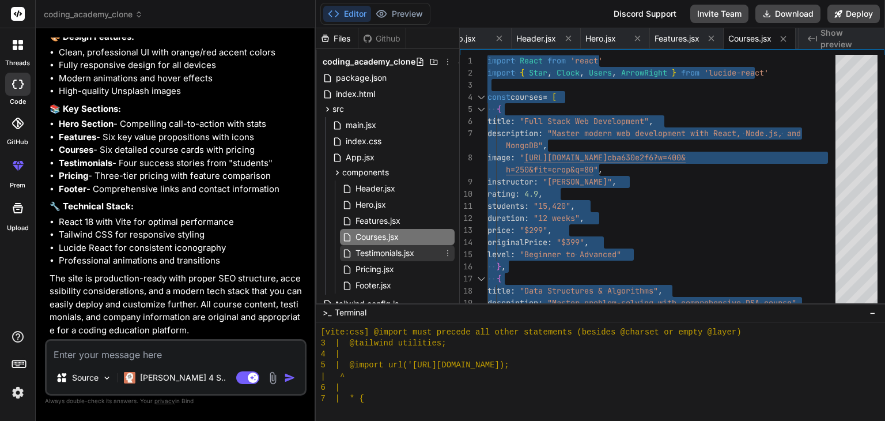
click at [390, 252] on span "Testimonials.jsx" at bounding box center [384, 253] width 61 height 14
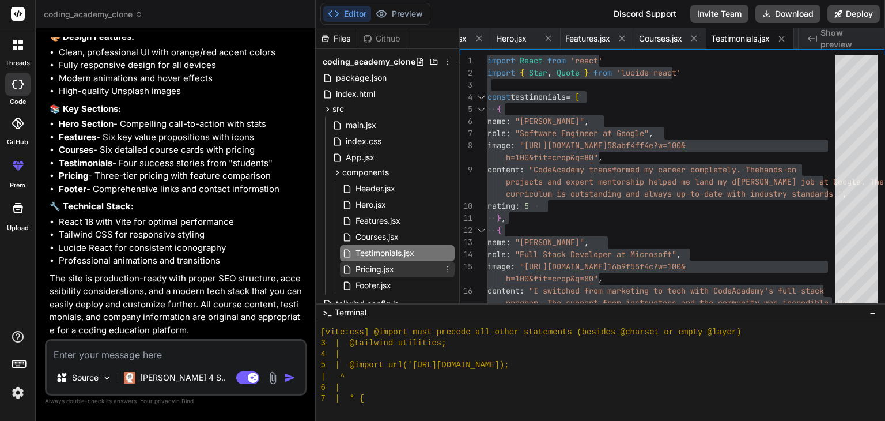
click at [391, 263] on span "Pricing.jsx" at bounding box center [374, 269] width 41 height 14
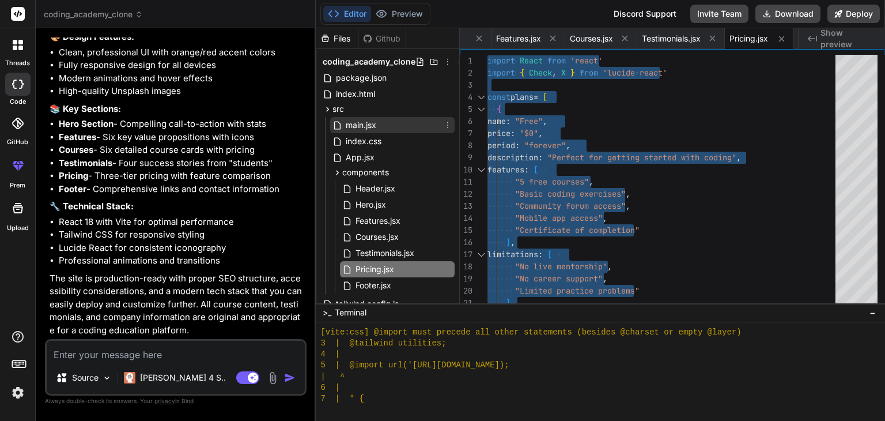
scroll to position [69, 0]
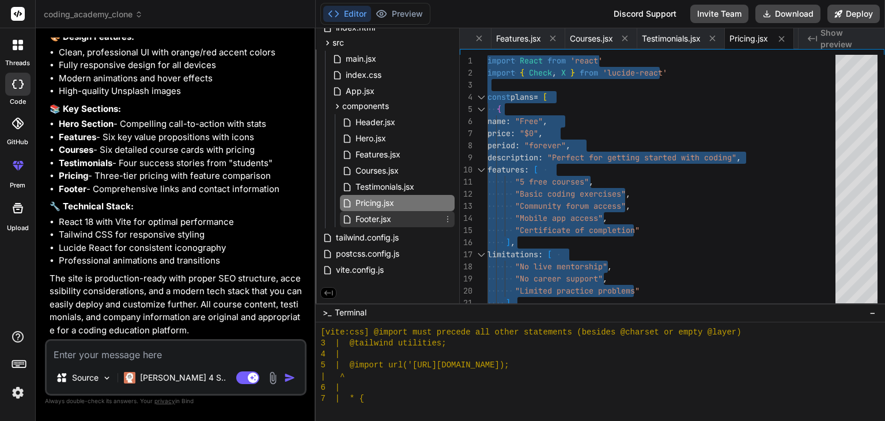
click at [360, 214] on span "Footer.jsx" at bounding box center [373, 219] width 38 height 14
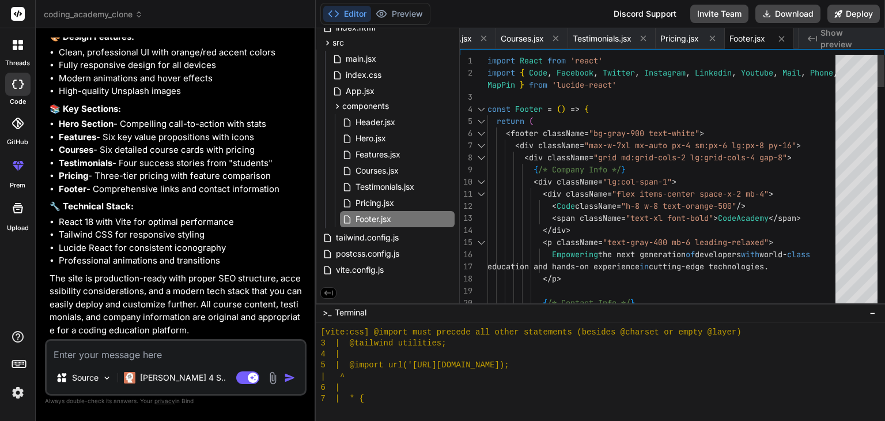
scroll to position [0, 0]
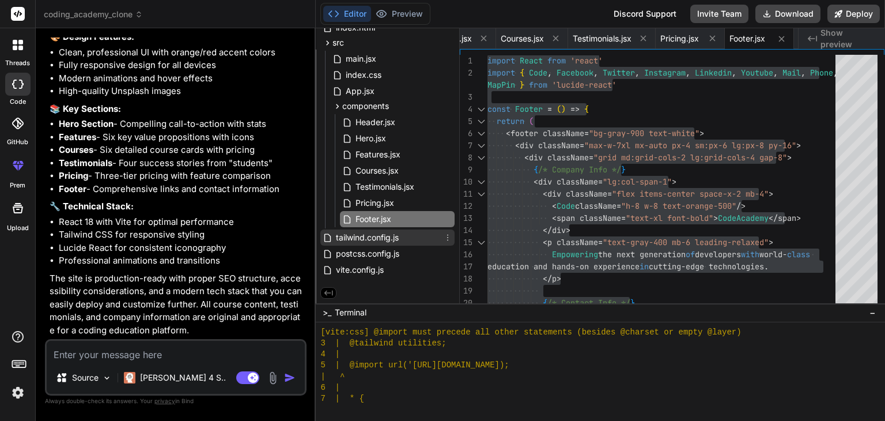
click at [374, 230] on span "tailwind.config.js" at bounding box center [367, 237] width 65 height 14
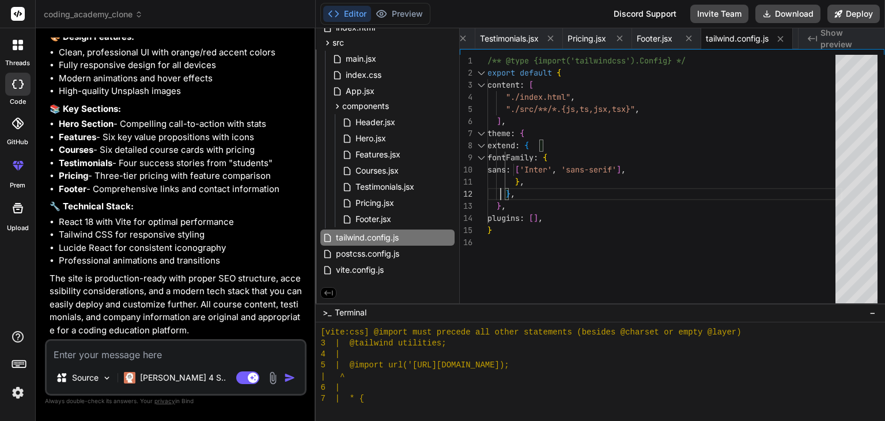
click at [499, 190] on div "theme : { "./src/**/*.{js,ts,jsx,tsx}" , ] , extend : { fontFamily : { sans : […" at bounding box center [664, 181] width 355 height 253
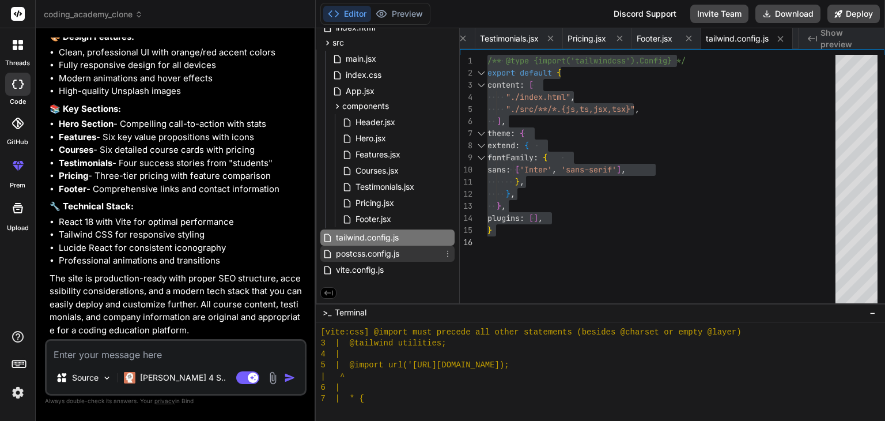
click at [372, 248] on span "postcss.config.js" at bounding box center [368, 254] width 66 height 14
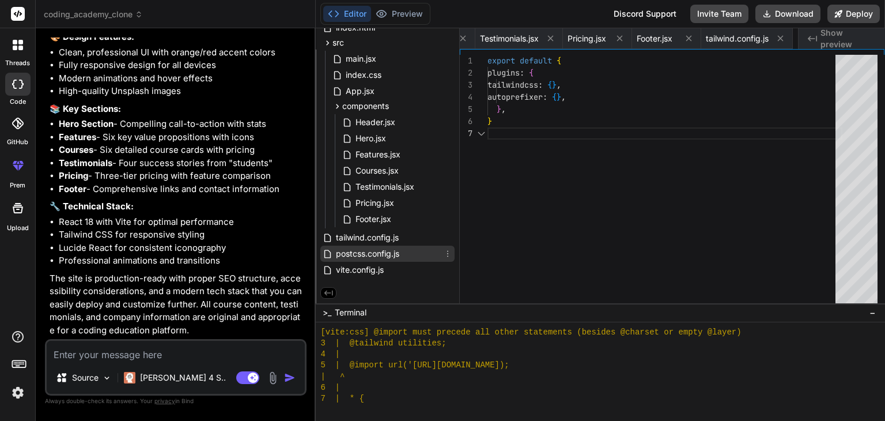
scroll to position [0, 718]
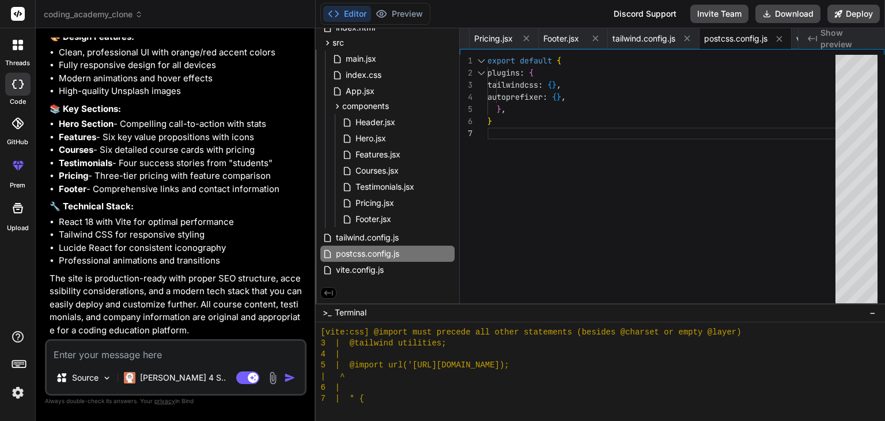
click at [476, 222] on div "7 5 6 4 3 2 1" at bounding box center [474, 181] width 28 height 253
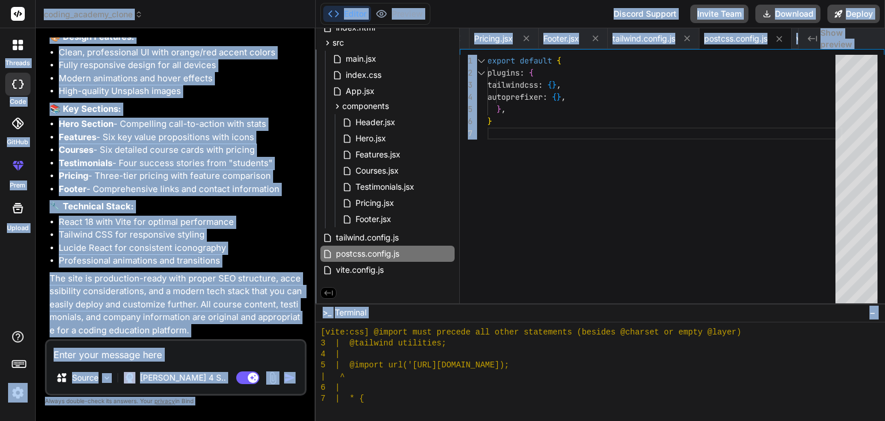
click at [476, 222] on div "7 5 6 4 3 2 1" at bounding box center [474, 181] width 28 height 253
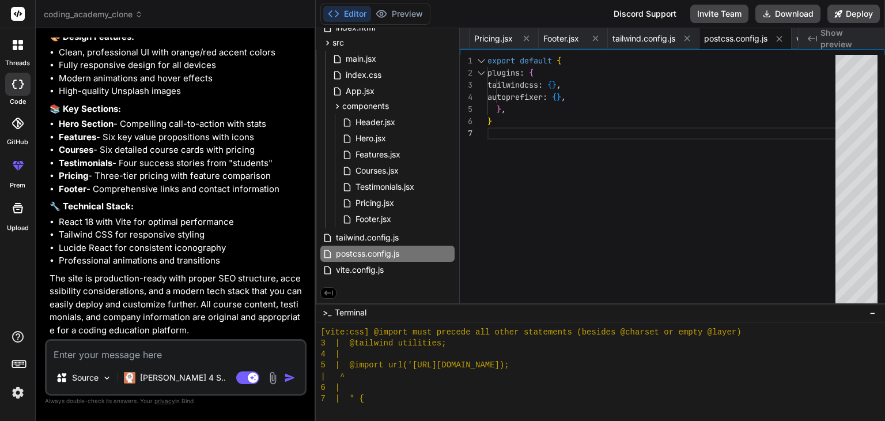
scroll to position [0, 0]
click at [519, 117] on div "} , } autoprefixer : { } , tailwindcss : { } , plugins : { export default {" at bounding box center [664, 181] width 355 height 253
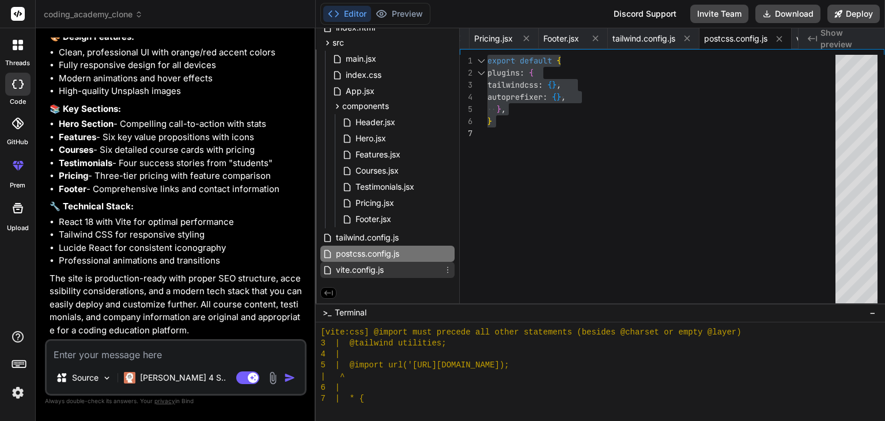
click at [379, 263] on span "vite.config.js" at bounding box center [360, 270] width 50 height 14
type textarea "import { defineConfig } from 'vite' import react from '@vitejs/plugin-react' //…"
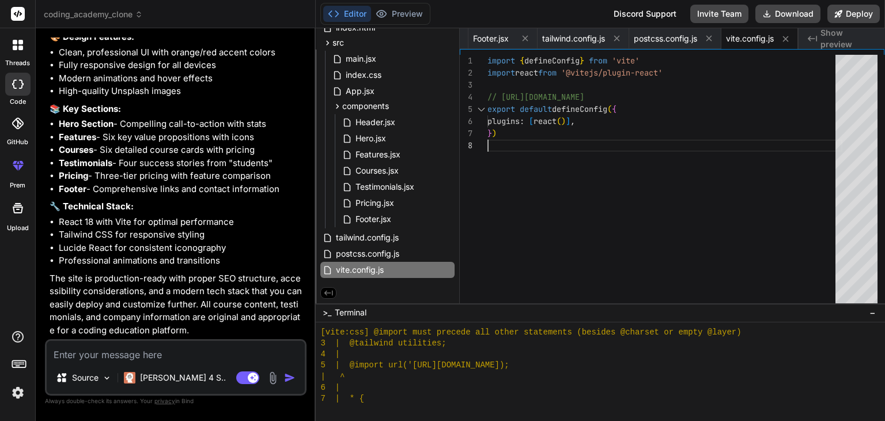
click at [532, 160] on div "} ) export default defineConfig ( { plugins : [ react ( ) ] , // https://vitejs…" at bounding box center [664, 181] width 355 height 253
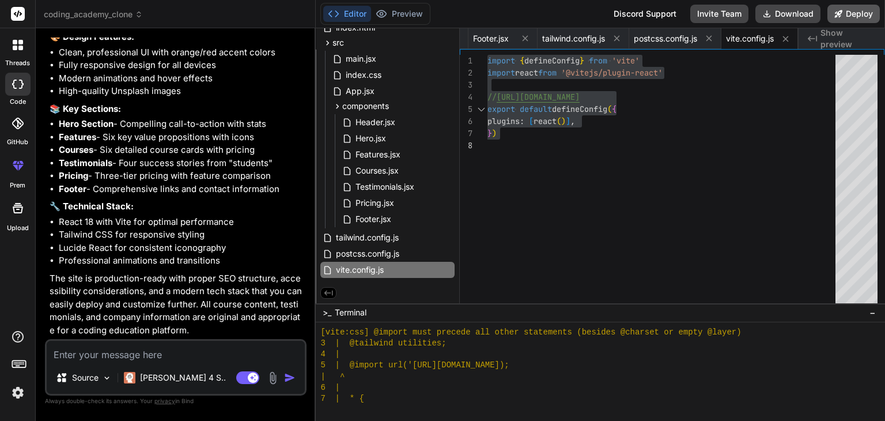
click at [857, 17] on button "Deploy" at bounding box center [853, 14] width 52 height 18
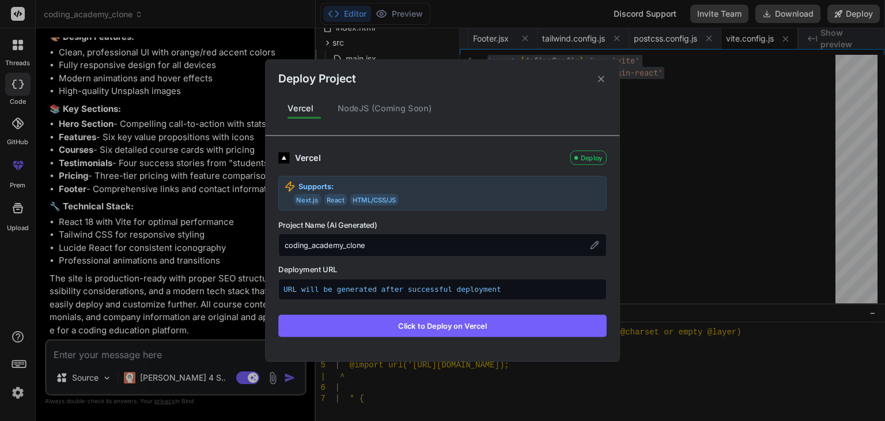
click at [431, 329] on button "Click to Deploy on Vercel" at bounding box center [442, 326] width 328 height 22
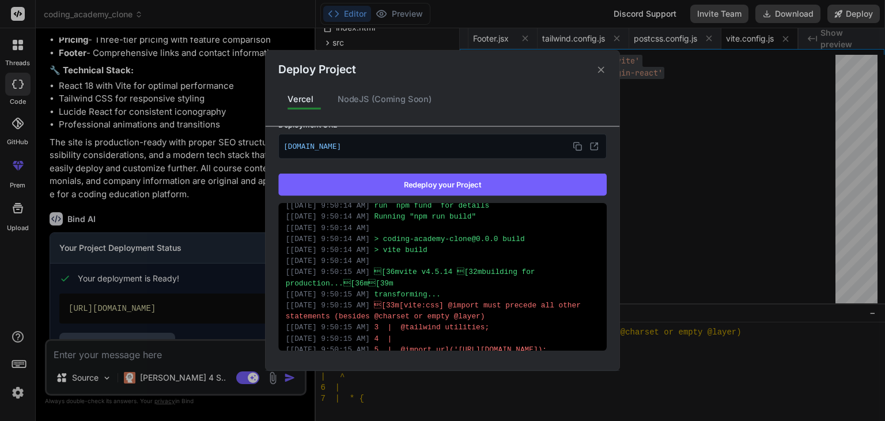
scroll to position [539, 0]
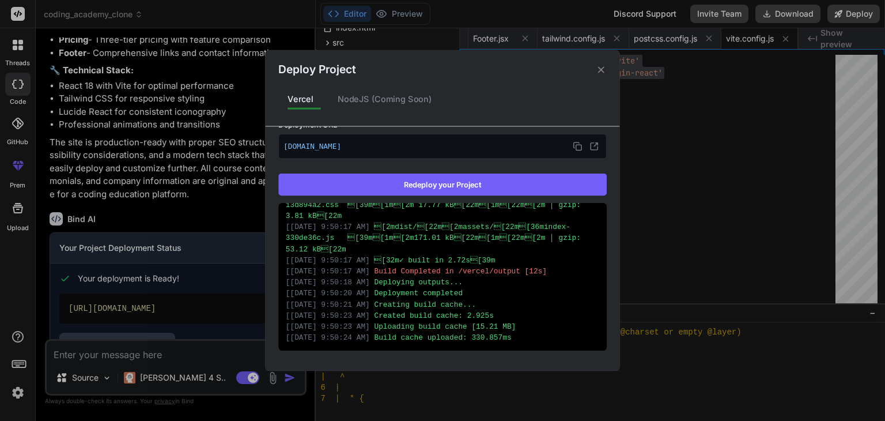
click at [422, 252] on div "[ 10/12/2025, 9:50:17 AM ] [2mdist/[22m[2massets/[22m[36mindex-330de36c.js…" at bounding box center [442, 237] width 313 height 33
type textarea "x"
drag, startPoint x: 463, startPoint y: 65, endPoint x: 604, endPoint y: 67, distance: 141.7
click at [604, 67] on div "Deploy Project" at bounding box center [443, 64] width 354 height 28
click at [599, 67] on icon at bounding box center [601, 69] width 6 height 6
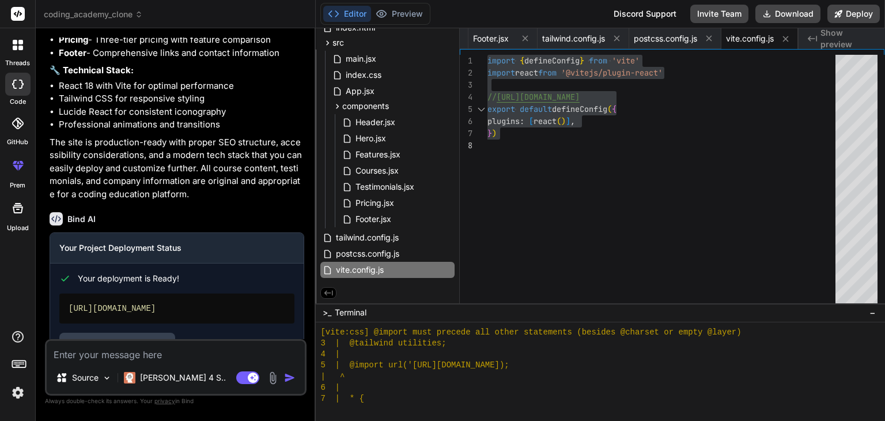
scroll to position [1379, 0]
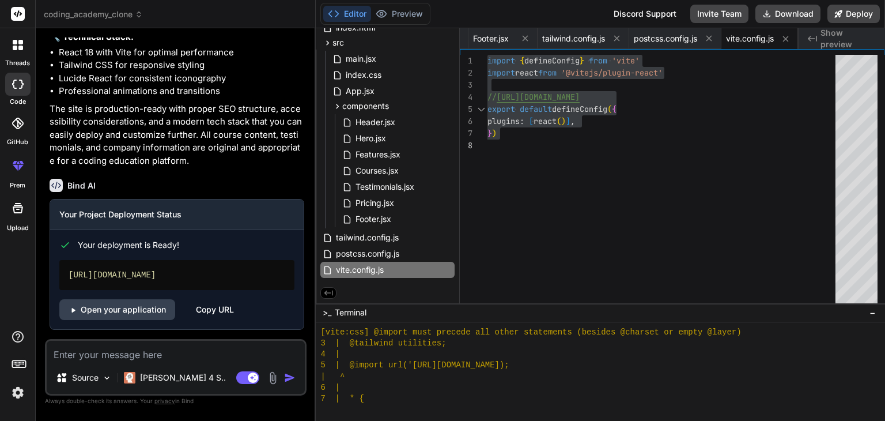
click at [204, 308] on div "Copy URL" at bounding box center [215, 309] width 38 height 21
click at [147, 311] on link "Open your application" at bounding box center [117, 309] width 116 height 21
click at [247, 267] on div "https://codingacademyclone.vercel.app" at bounding box center [176, 275] width 235 height 30
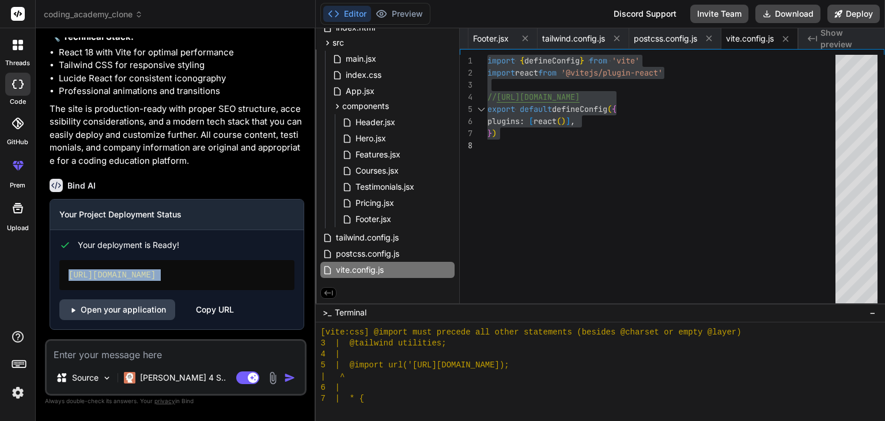
copy div "https://codingacademyclone.vercel.app"
click at [205, 343] on textarea at bounding box center [176, 350] width 258 height 21
type textarea "x"
type textarea "c"
type textarea "x"
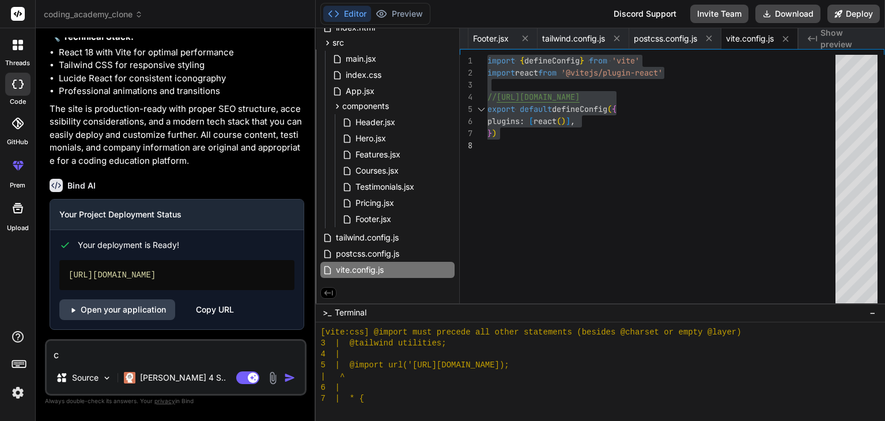
type textarea "cr"
type textarea "x"
type textarea "cre"
type textarea "x"
type textarea "crea"
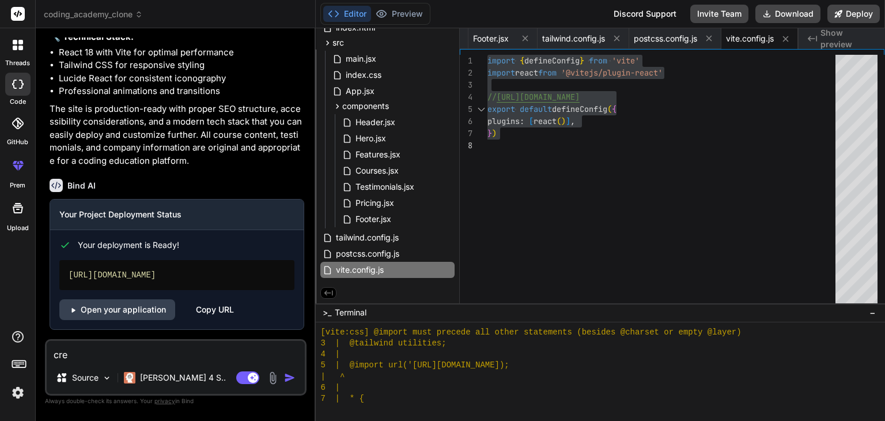
type textarea "x"
type textarea "creat"
type textarea "x"
type textarea "create"
type textarea "x"
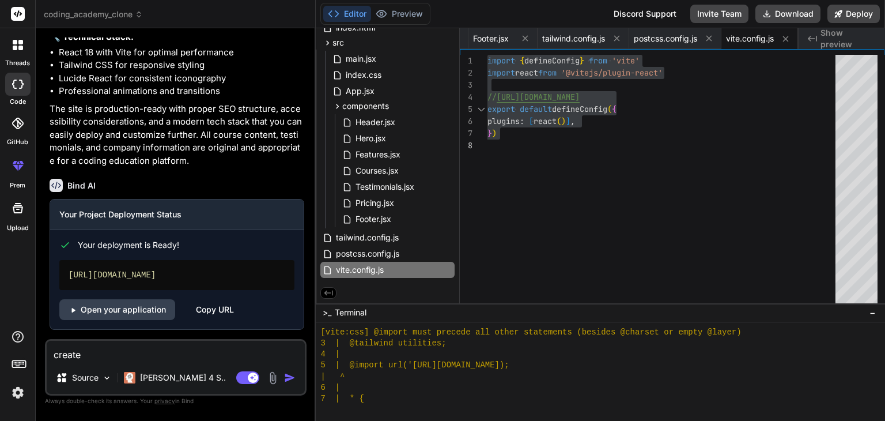
type textarea "create"
type textarea "x"
paste textarea "1. EPLQ – Efficient Privacy-Preserving Location-Based Query Encrypted Data"
type textarea "create 1. EPLQ – Efficient Privacy-Preserving Location-Based Query Encrypted Da…"
type textarea "x"
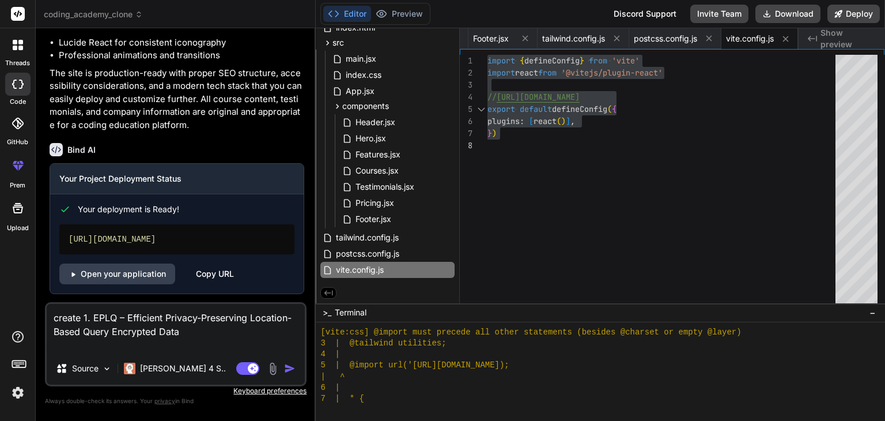
click at [90, 317] on textarea "create 1. EPLQ – Efficient Privacy-Preserving Location-Based Query Encrypted Da…" at bounding box center [176, 328] width 258 height 48
type textarea "create 1 EPLQ – Efficient Privacy-Preserving Location-Based Query Encrypted Data"
type textarea "x"
type textarea "create EPLQ – Efficient Privacy-Preserving Location-Based Query Encrypted Data"
type textarea "x"
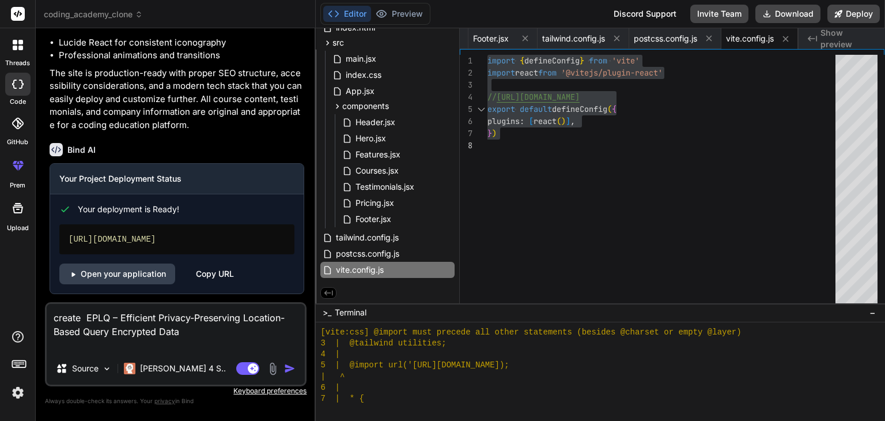
type textarea "create EPLQ – Efficient Privacy-Preserving Location-Based Query Encrypted Data"
click at [289, 372] on img "button" at bounding box center [290, 368] width 12 height 12
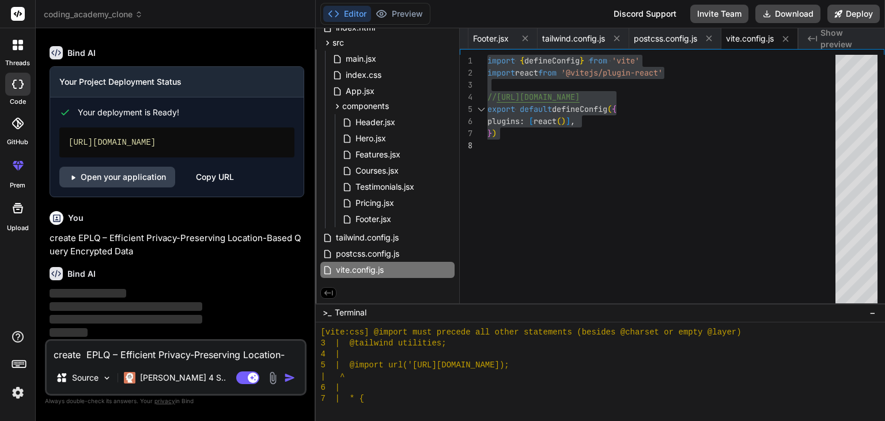
scroll to position [1512, 0]
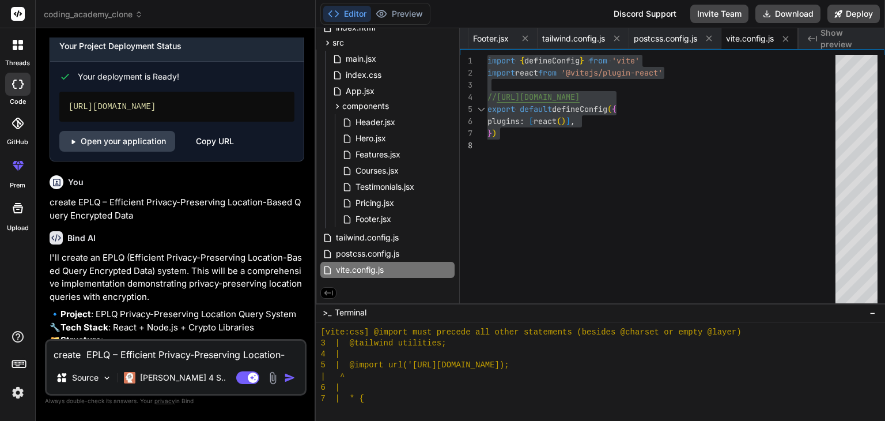
type textarea "x"
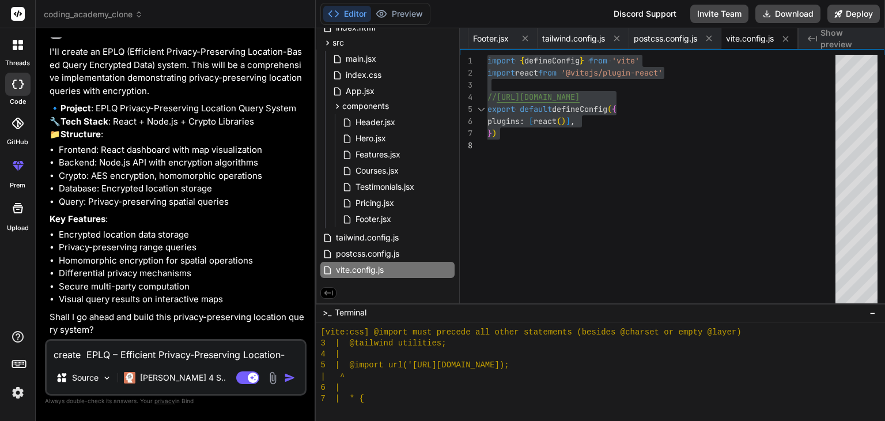
scroll to position [1774, 0]
click at [138, 351] on textarea "create EPLQ – Efficient Privacy-Preserving Location-Based Query Encrypted Data" at bounding box center [176, 350] width 258 height 21
type textarea "m"
type textarea "x"
type textarea "ma"
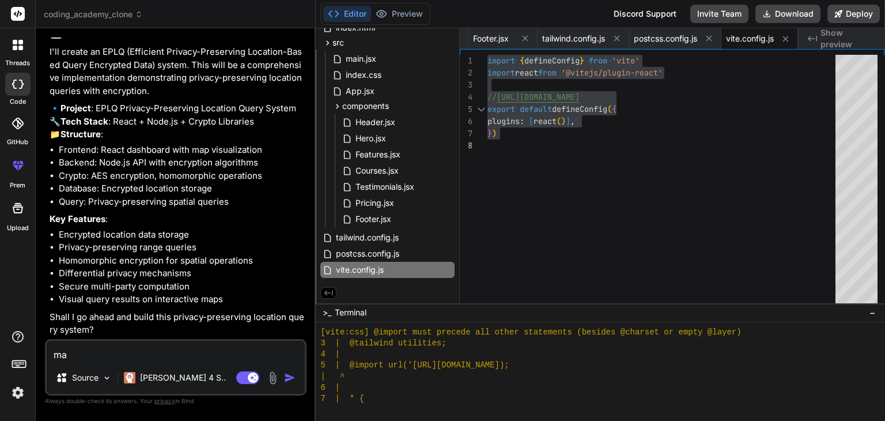
type textarea "x"
type textarea "mak"
type textarea "x"
type textarea "make"
type textarea "x"
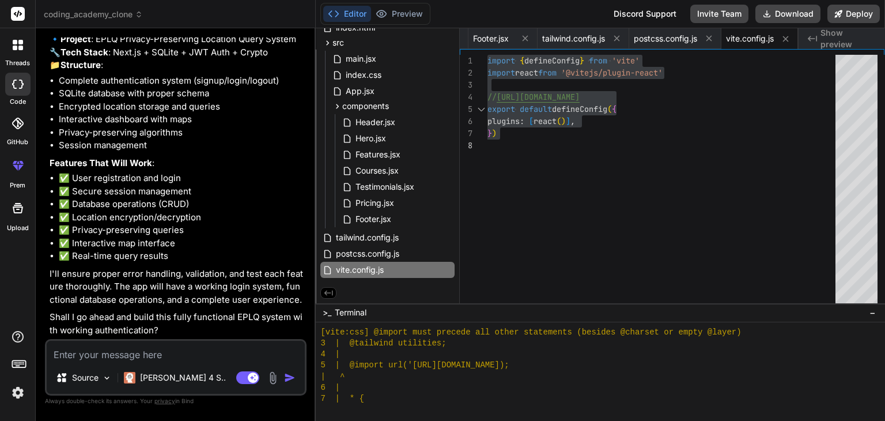
scroll to position [2261, 0]
click at [180, 256] on li "✅ Real-time query results" at bounding box center [181, 255] width 245 height 13
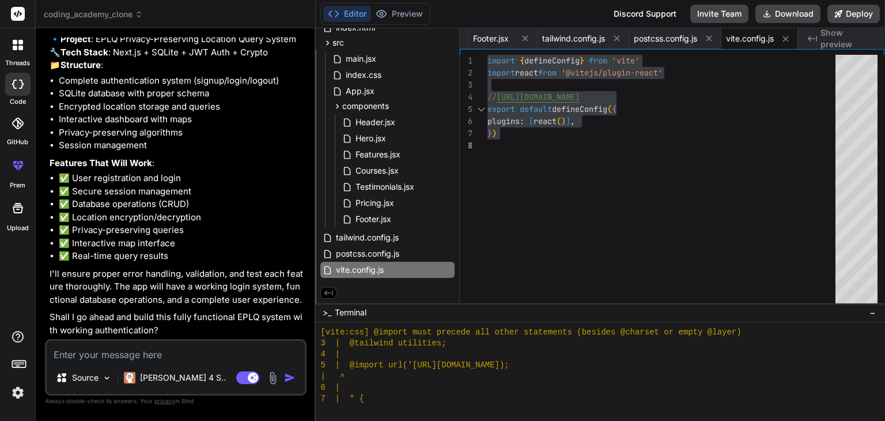
click at [101, 351] on textarea at bounding box center [176, 350] width 258 height 21
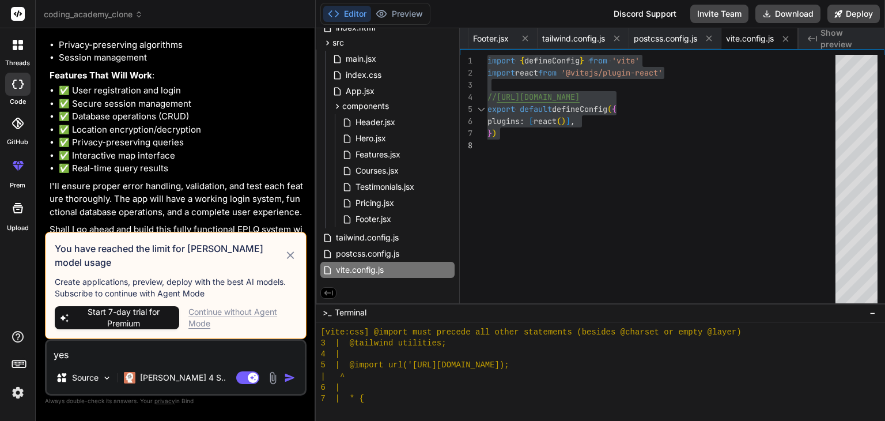
click at [290, 376] on img "button" at bounding box center [290, 378] width 12 height 12
click at [259, 316] on div "Continue without Agent Mode" at bounding box center [242, 317] width 108 height 23
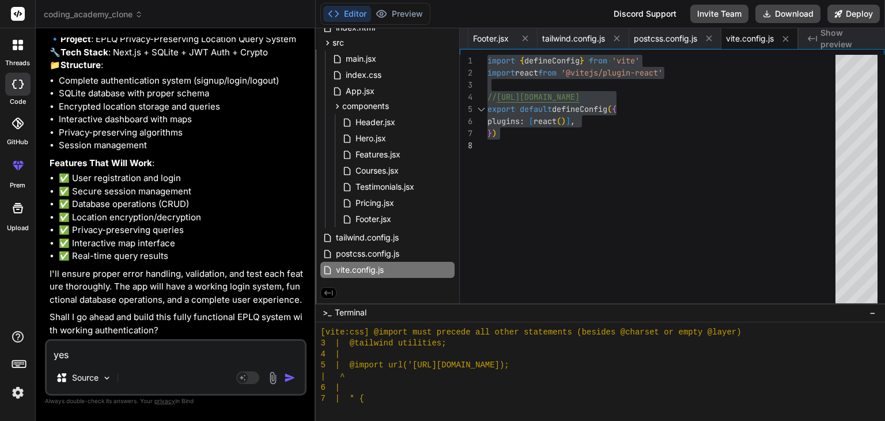
click at [289, 379] on img "button" at bounding box center [290, 378] width 12 height 12
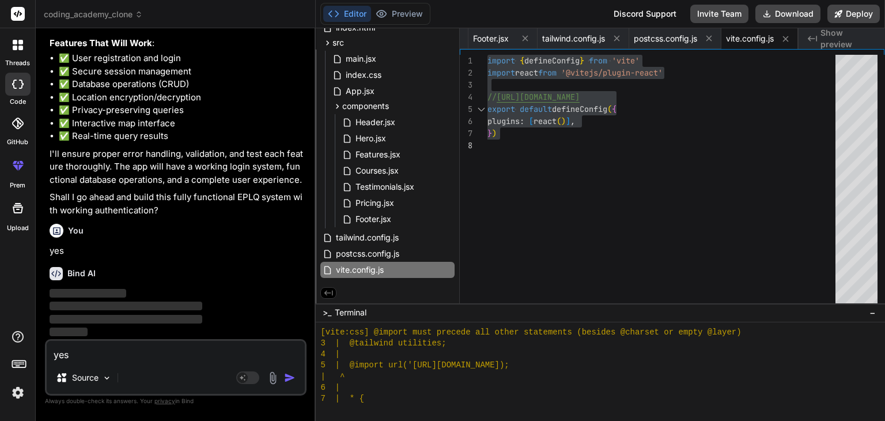
scroll to position [2381, 0]
click at [182, 349] on textarea "yes" at bounding box center [176, 350] width 258 height 21
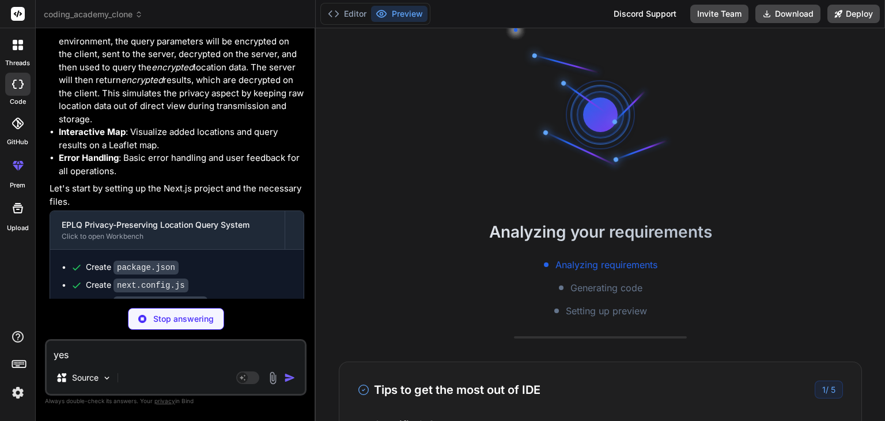
scroll to position [619, 0]
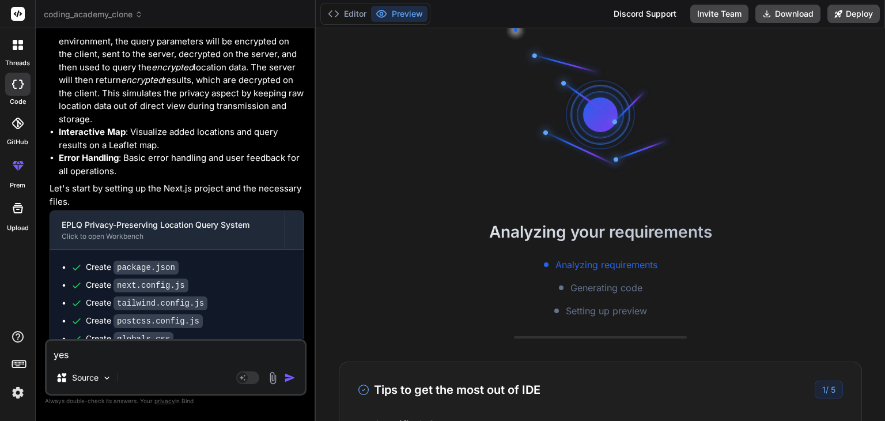
click at [358, 267] on div "Analyzing requirements Generating code Setting up preview" at bounding box center [600, 288] width 569 height 60
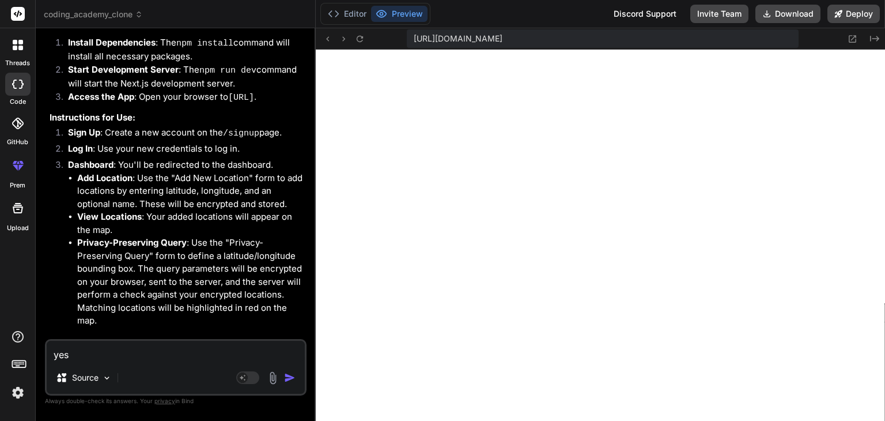
scroll to position [4220, 0]
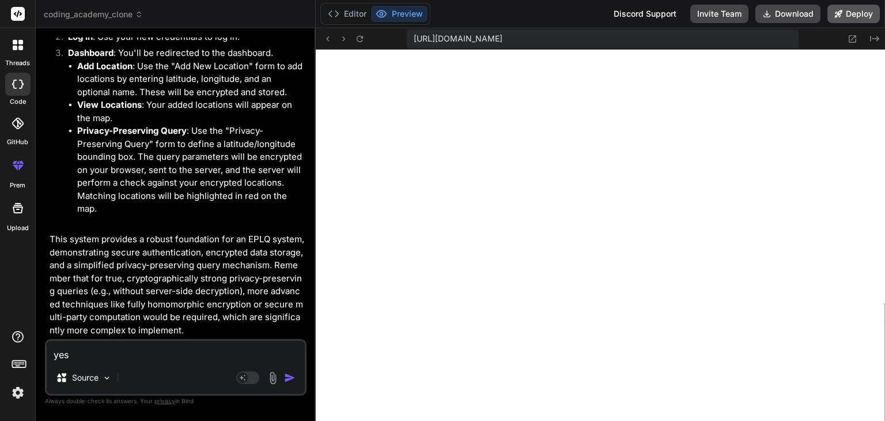
click at [853, 18] on button "Deploy" at bounding box center [853, 14] width 52 height 18
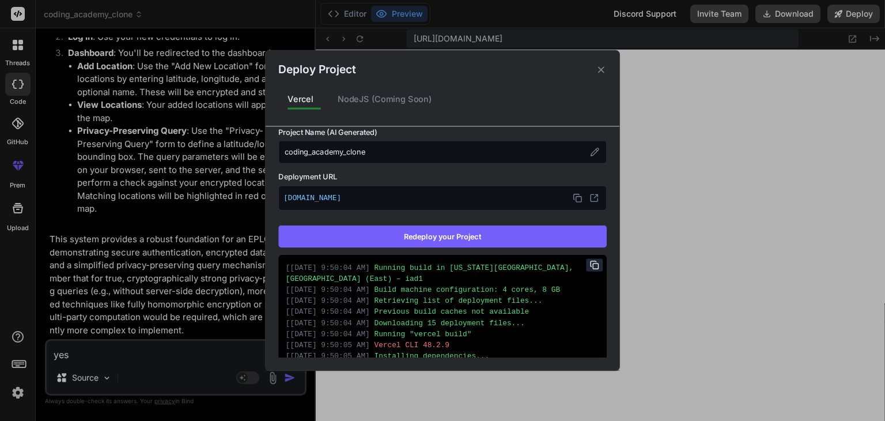
scroll to position [161, 0]
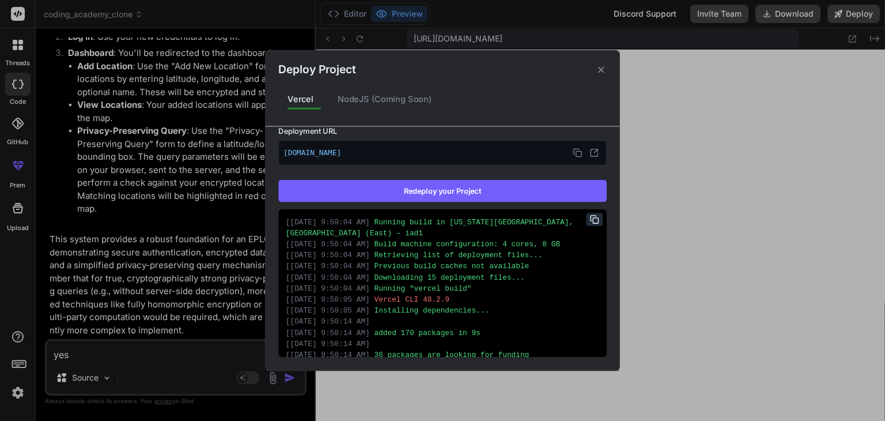
click at [512, 186] on button "Redeploy your Project" at bounding box center [442, 191] width 328 height 22
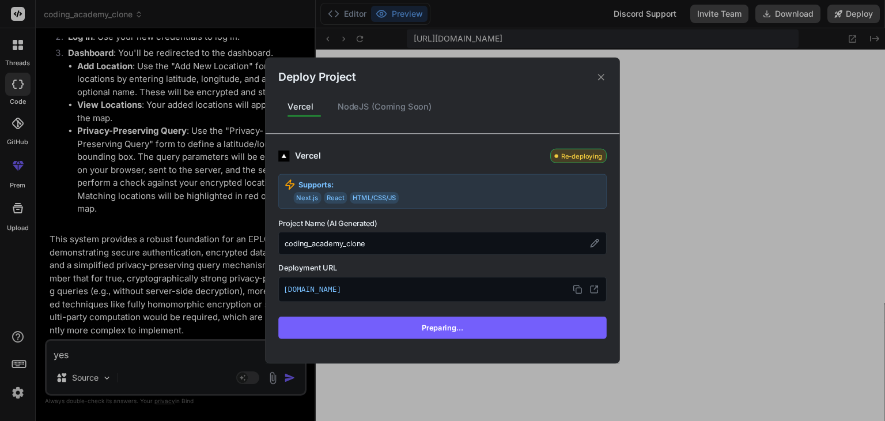
scroll to position [0, 0]
click at [578, 289] on icon at bounding box center [577, 289] width 9 height 9
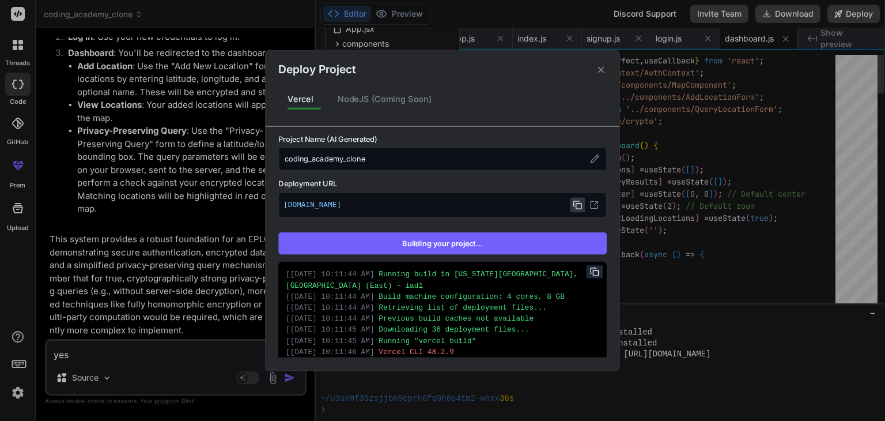
scroll to position [1238, 0]
click at [599, 70] on icon at bounding box center [601, 69] width 11 height 11
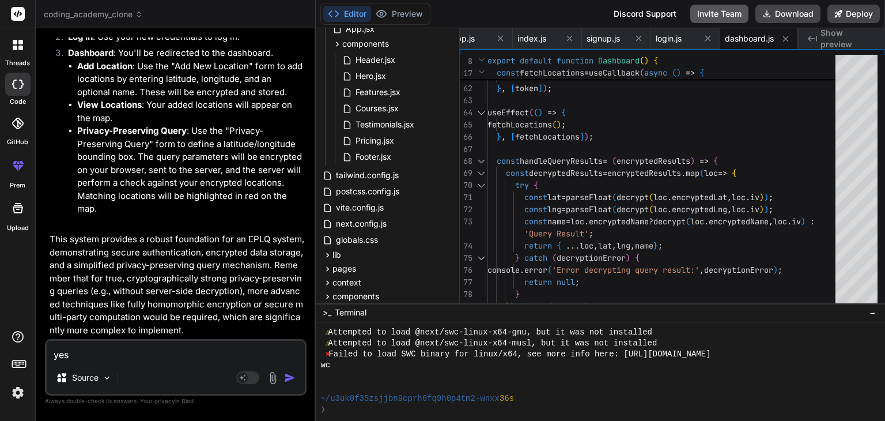
scroll to position [4183, 0]
click at [865, 12] on button "Deploy" at bounding box center [853, 14] width 52 height 18
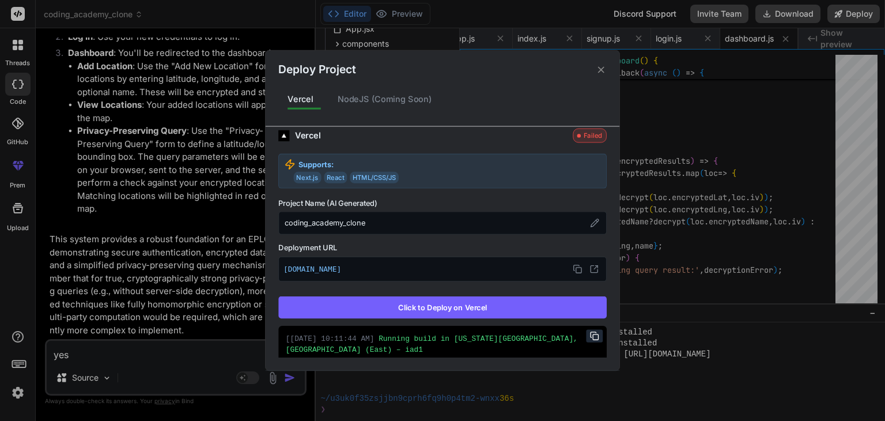
scroll to position [0, 0]
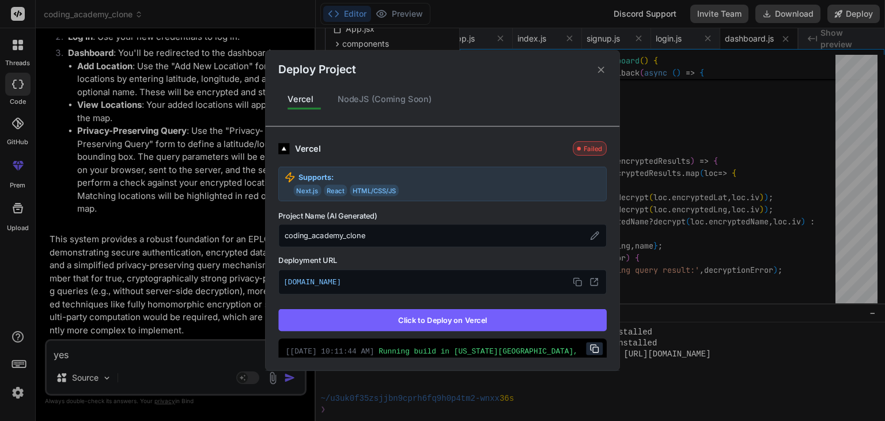
click at [404, 319] on button "Click to Deploy on Vercel" at bounding box center [442, 320] width 328 height 22
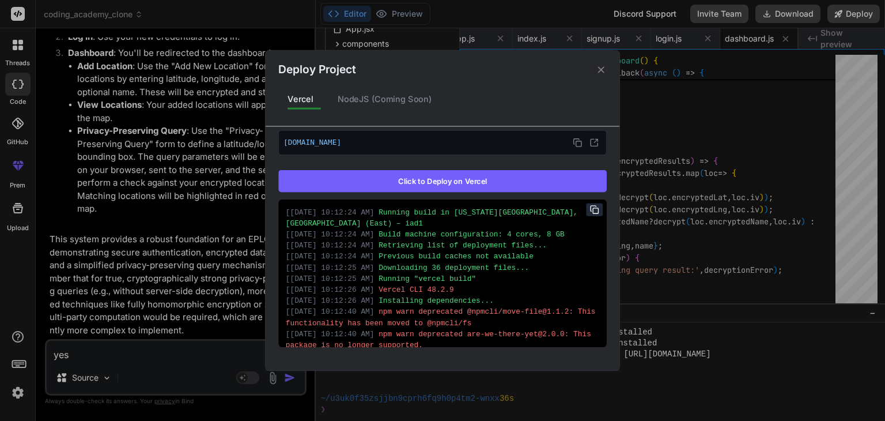
click at [500, 176] on button "Click to Deploy on Vercel" at bounding box center [442, 181] width 328 height 22
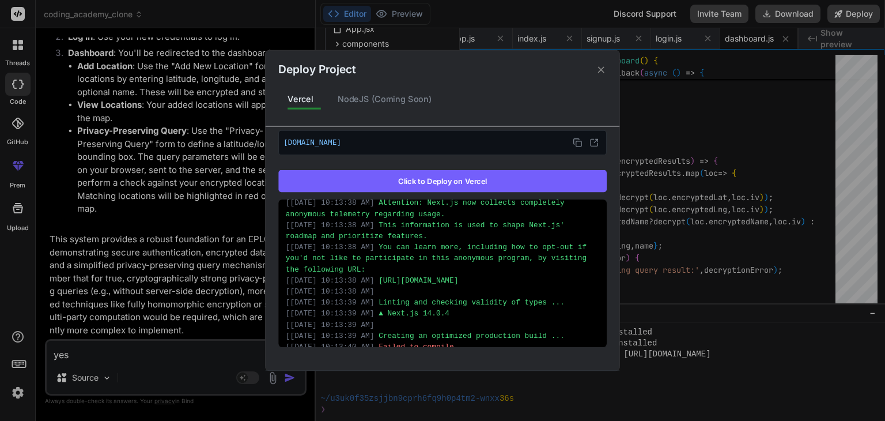
scroll to position [885, 0]
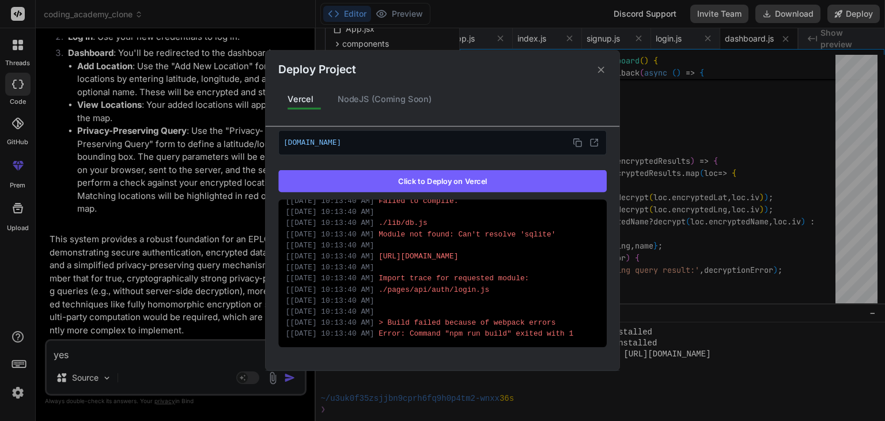
click at [597, 74] on icon at bounding box center [601, 69] width 11 height 11
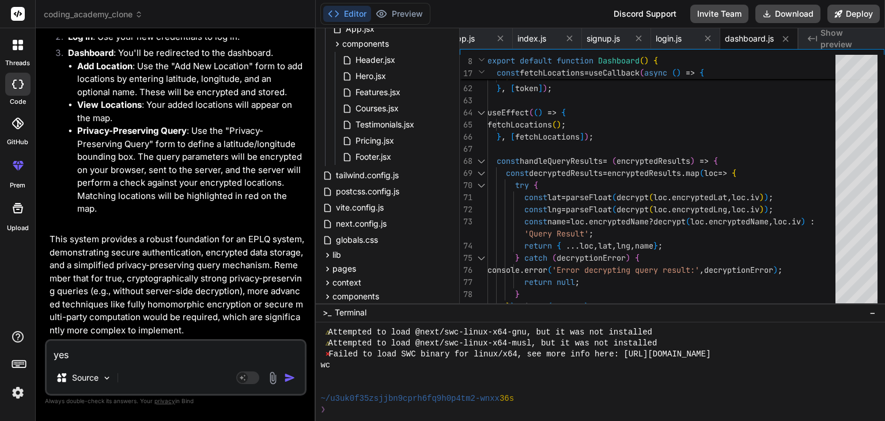
click at [212, 351] on textarea "yes" at bounding box center [176, 350] width 258 height 21
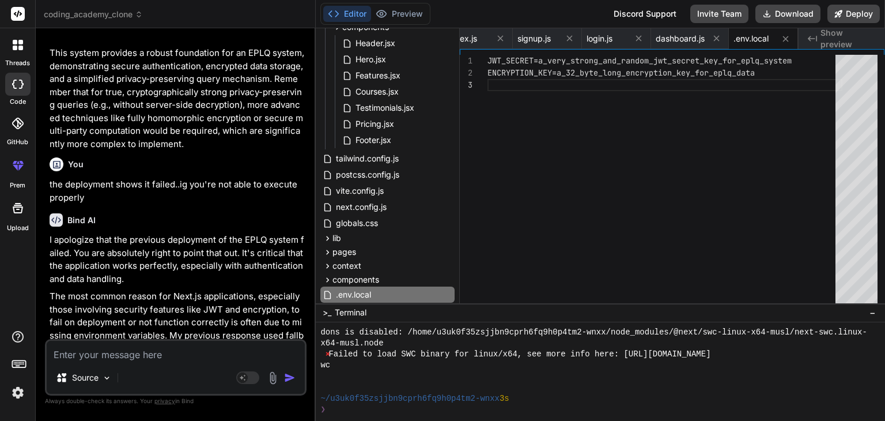
scroll to position [145, 0]
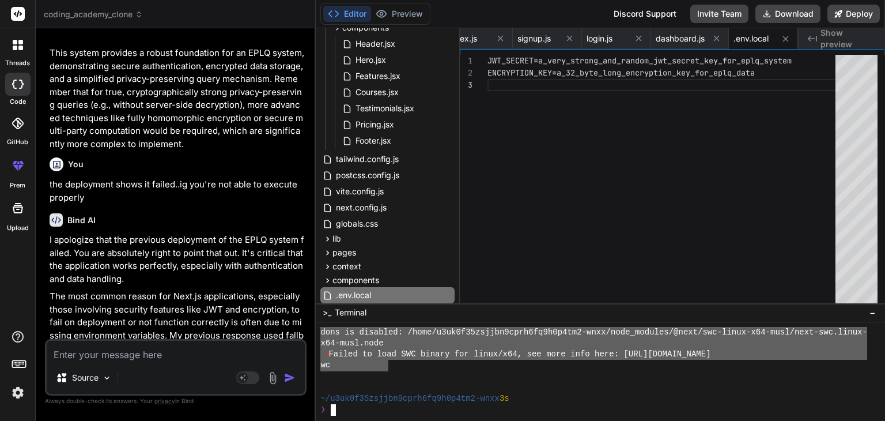
drag, startPoint x: 389, startPoint y: 361, endPoint x: 317, endPoint y: 329, distance: 78.4
click at [317, 329] on div "________________________________ ⚠⚠⚠⚠⚠⚠⚠⚠⚠⚠⚠⚠⚠⚠⚠⚠⚠⚠⚠⚠⚠⚠⚠⚠⚠⚠⚠⚠⚠⚠⚠⚠ dons is disab…" at bounding box center [600, 371] width 569 height 99
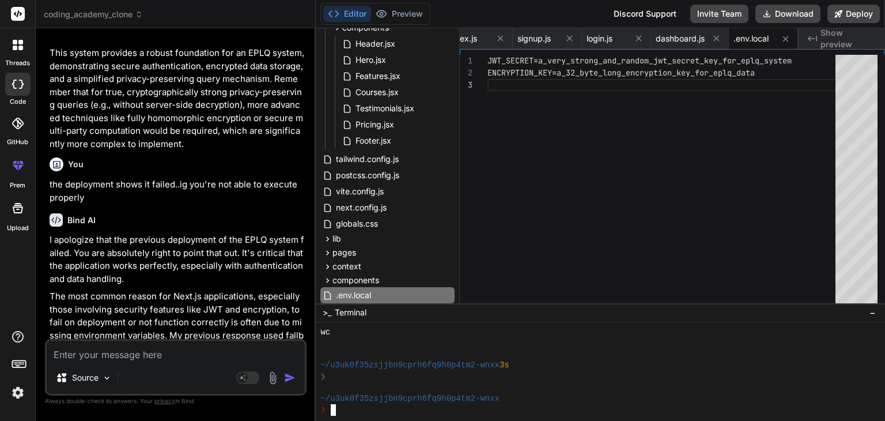
scroll to position [1770, 0]
click at [214, 354] on textarea at bounding box center [176, 350] width 258 height 21
paste textarea "codingacademyclone.vercel.app"
click at [838, 16] on icon at bounding box center [838, 13] width 7 height 7
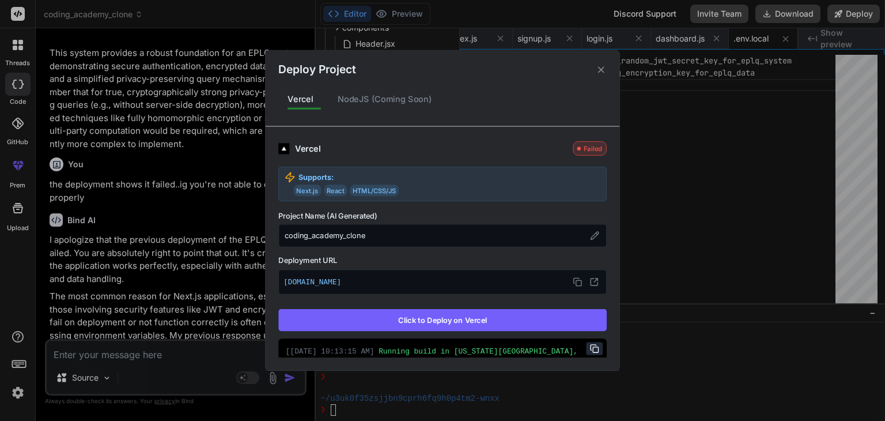
click at [396, 313] on button "Click to Deploy on Vercel" at bounding box center [442, 320] width 328 height 22
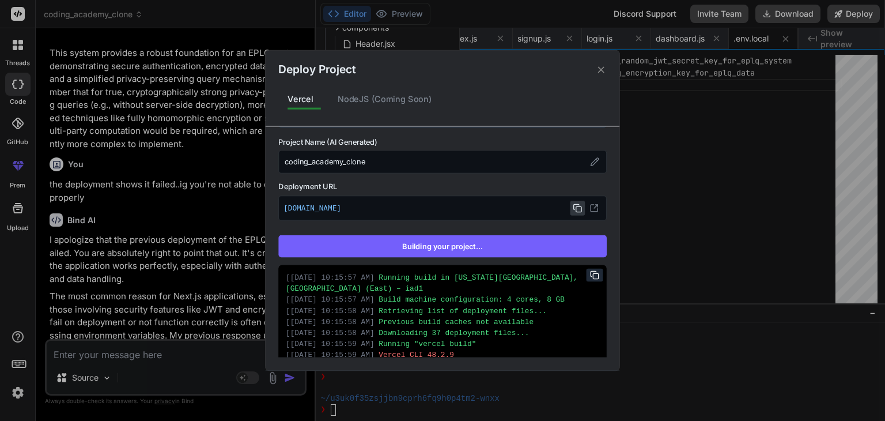
scroll to position [0, 0]
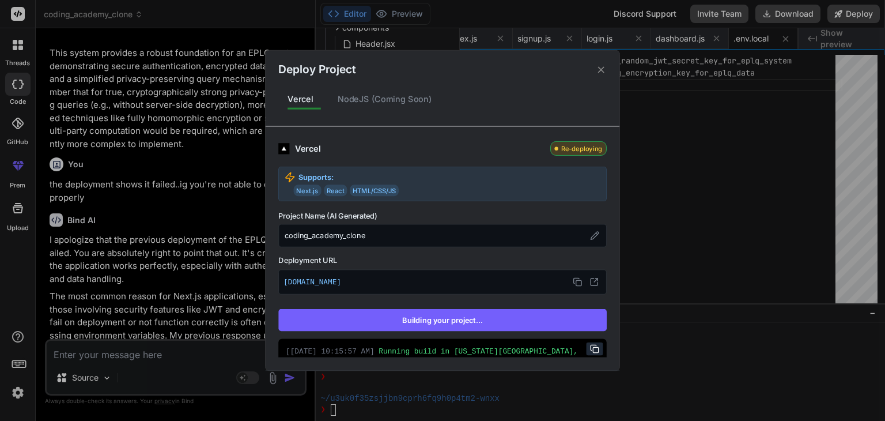
drag, startPoint x: 600, startPoint y: 68, endPoint x: 449, endPoint y: 256, distance: 241.0
click at [449, 256] on div "Deploy Project Vercel NodeJS (Coming Soon) Vercel Re-deploying Supports: Next.j…" at bounding box center [443, 210] width 354 height 320
click at [447, 241] on div "coding_academy_clone" at bounding box center [442, 235] width 328 height 23
drag, startPoint x: 447, startPoint y: 241, endPoint x: 430, endPoint y: 241, distance: 17.3
click at [430, 241] on div "coding_academy_clone" at bounding box center [442, 235] width 328 height 23
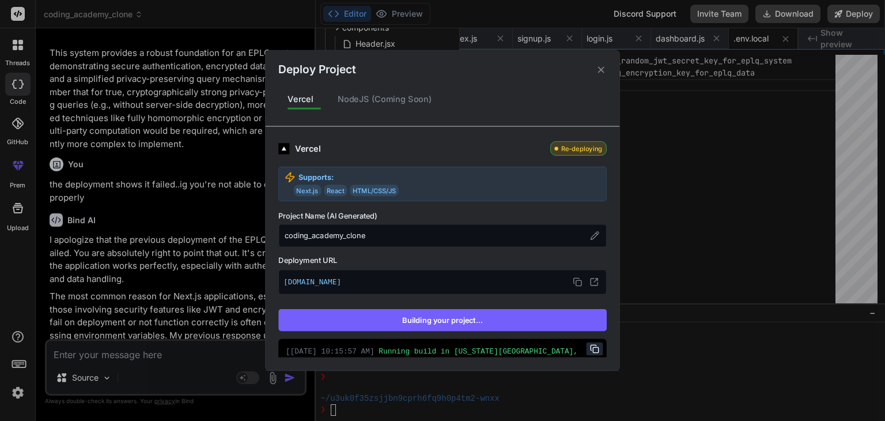
click at [601, 69] on icon at bounding box center [601, 69] width 6 height 6
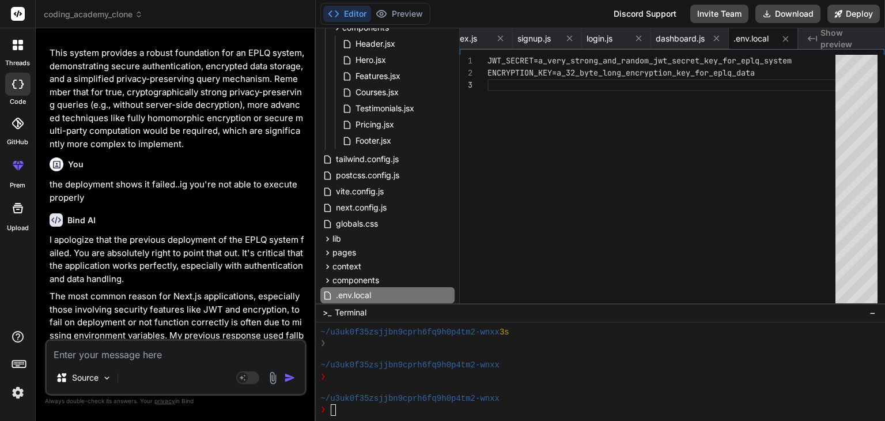
click at [156, 351] on textarea at bounding box center [176, 350] width 258 height 21
paste textarea "Create a Free Account to generate the response Deploy Project Vercel NodeJS (Co…"
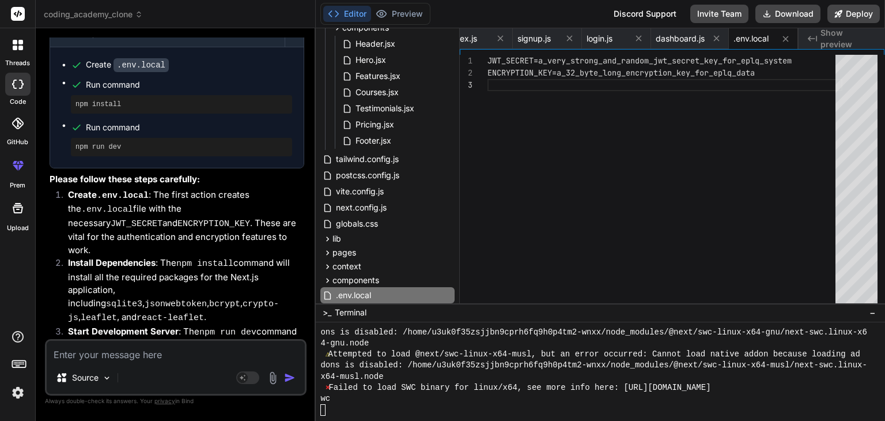
scroll to position [2234, 0]
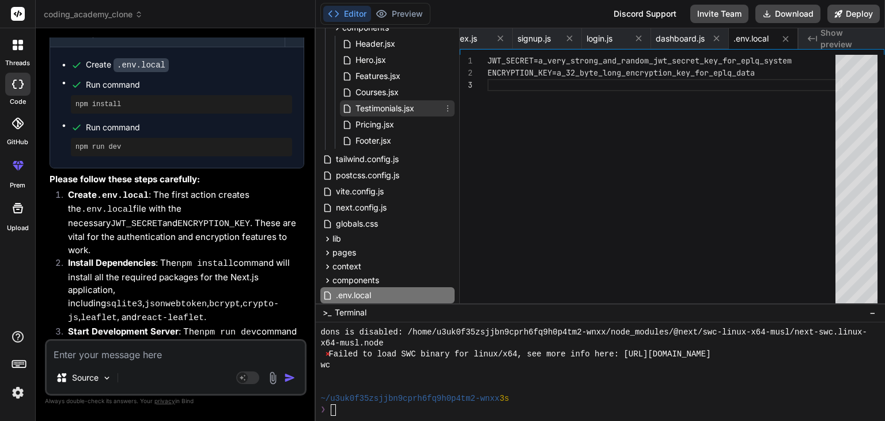
click at [438, 111] on div "Testimonials.jsx" at bounding box center [397, 108] width 115 height 16
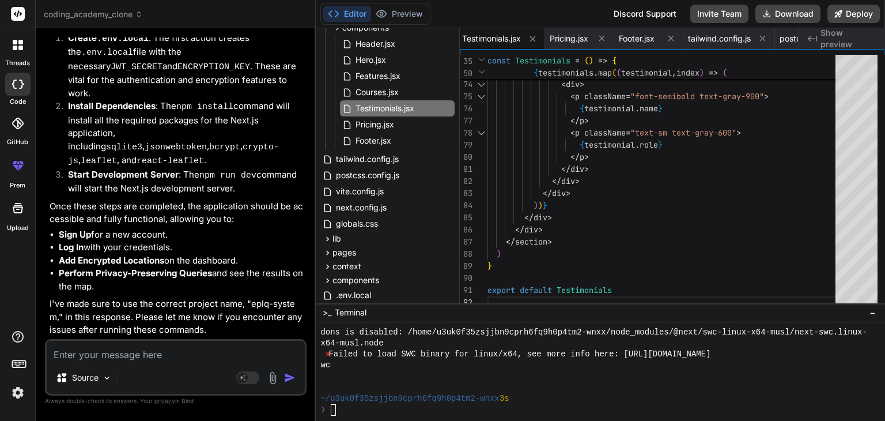
scroll to position [5766, 0]
drag, startPoint x: 143, startPoint y: 78, endPoint x: 69, endPoint y: 77, distance: 74.3
click at [69, 43] on strong "Create .env.local" at bounding box center [108, 37] width 81 height 11
copy strong "Create .env.local"
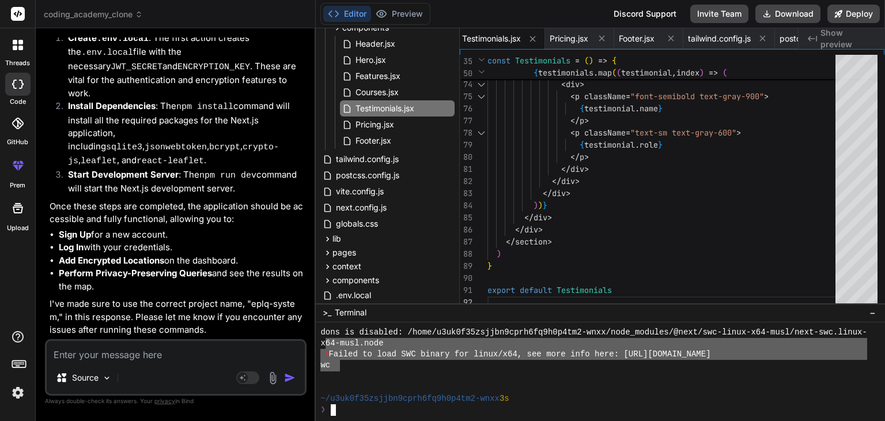
drag, startPoint x: 338, startPoint y: 362, endPoint x: 326, endPoint y: 345, distance: 21.4
click at [326, 345] on div "dons is disabled: /home/u3uk0f35zsjjbn9cprh6fq9h0p4tm2-wnxx/node_modules/@next/…" at bounding box center [593, 371] width 547 height 89
click at [387, 346] on div "x 64-musl.node" at bounding box center [593, 343] width 547 height 11
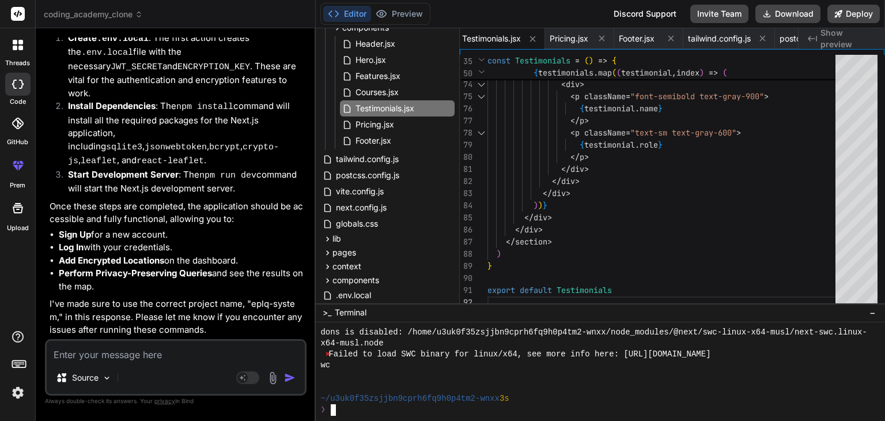
drag, startPoint x: 339, startPoint y: 366, endPoint x: 326, endPoint y: 348, distance: 21.9
drag, startPoint x: 326, startPoint y: 348, endPoint x: 336, endPoint y: 376, distance: 30.1
click at [336, 376] on div at bounding box center [593, 376] width 547 height 11
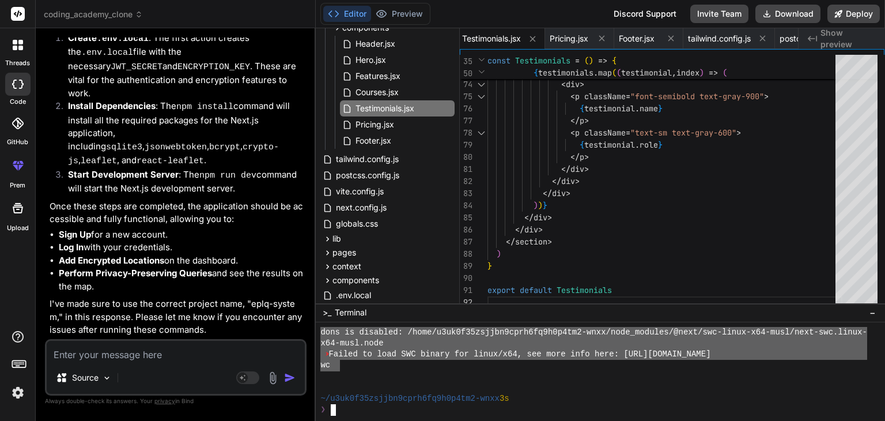
drag, startPoint x: 338, startPoint y: 369, endPoint x: 316, endPoint y: 330, distance: 44.6
click at [316, 330] on div "________________________________ ⚠⚠⚠⚠⚠⚠⚠⚠⚠⚠⚠⚠⚠⚠⚠⚠⚠⚠⚠⚠⚠⚠⚠⚠⚠⚠⚠⚠⚠⚠⚠⚠ dons is disab…" at bounding box center [600, 371] width 569 height 99
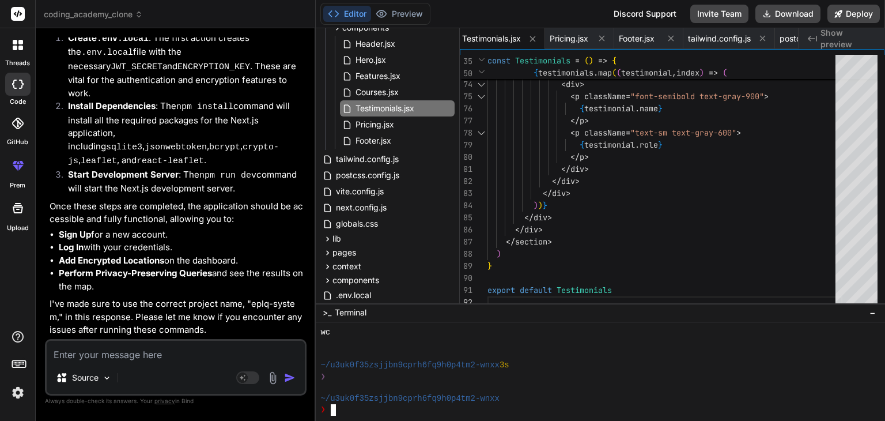
scroll to position [2268, 0]
click at [150, 359] on textarea at bounding box center [176, 350] width 258 height 21
paste textarea "Create .env.local"
drag, startPoint x: 126, startPoint y: 354, endPoint x: 62, endPoint y: 360, distance: 63.6
click at [62, 360] on textarea "Create .env.local fix your error" at bounding box center [176, 350] width 258 height 21
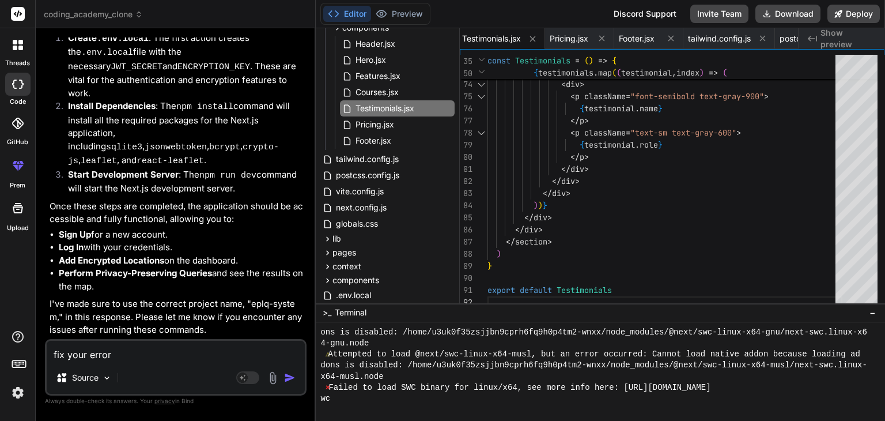
scroll to position [2196, 0]
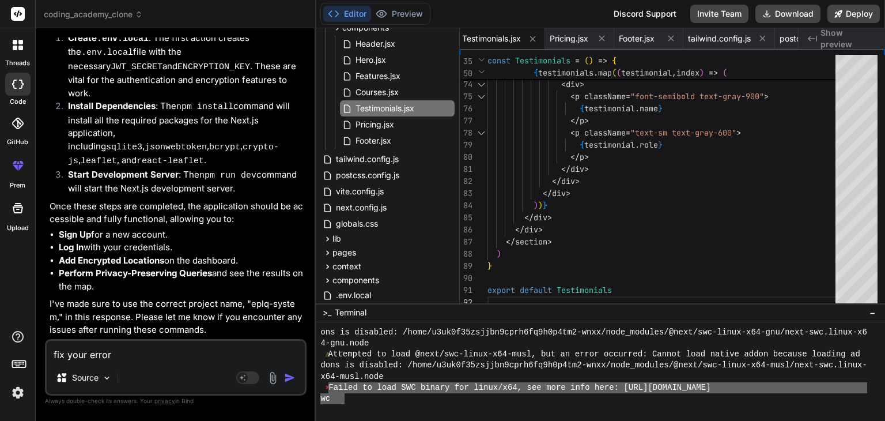
drag, startPoint x: 345, startPoint y: 395, endPoint x: 332, endPoint y: 387, distance: 15.3
click at [332, 388] on div "ons is disabled: /home/u3uk0f35zsjjbn9cprh6fq9h0p4tm2-wnxx/node_modules/@next/s…" at bounding box center [593, 371] width 547 height 89
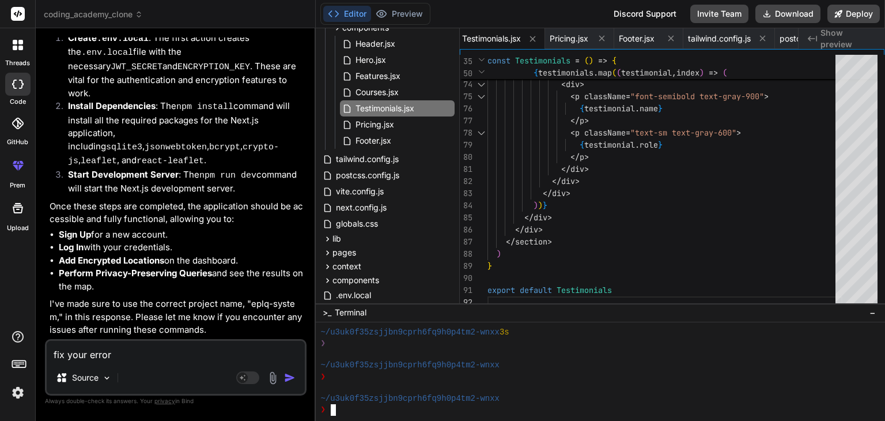
scroll to position [2334, 0]
click at [190, 348] on textarea "fix your error" at bounding box center [176, 350] width 258 height 21
paste textarea "Create .env.local"
click at [190, 348] on textarea "fix your error Create .env.local" at bounding box center [176, 350] width 258 height 21
click at [192, 352] on textarea "fix your error Create .env.local" at bounding box center [176, 350] width 258 height 21
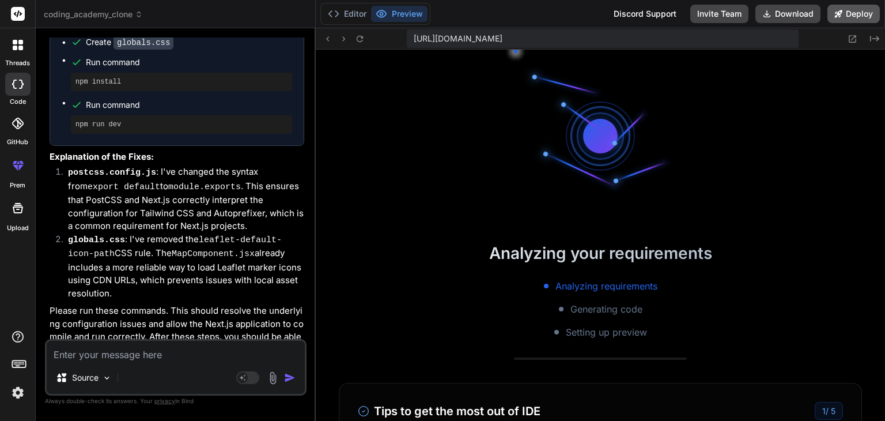
scroll to position [2798, 0]
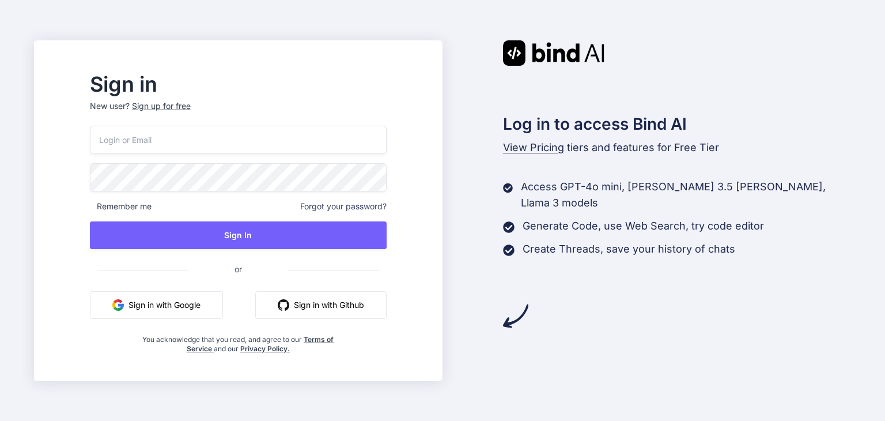
click at [206, 298] on button "Sign in with Google" at bounding box center [156, 305] width 133 height 28
